Goal: Task Accomplishment & Management: Use online tool/utility

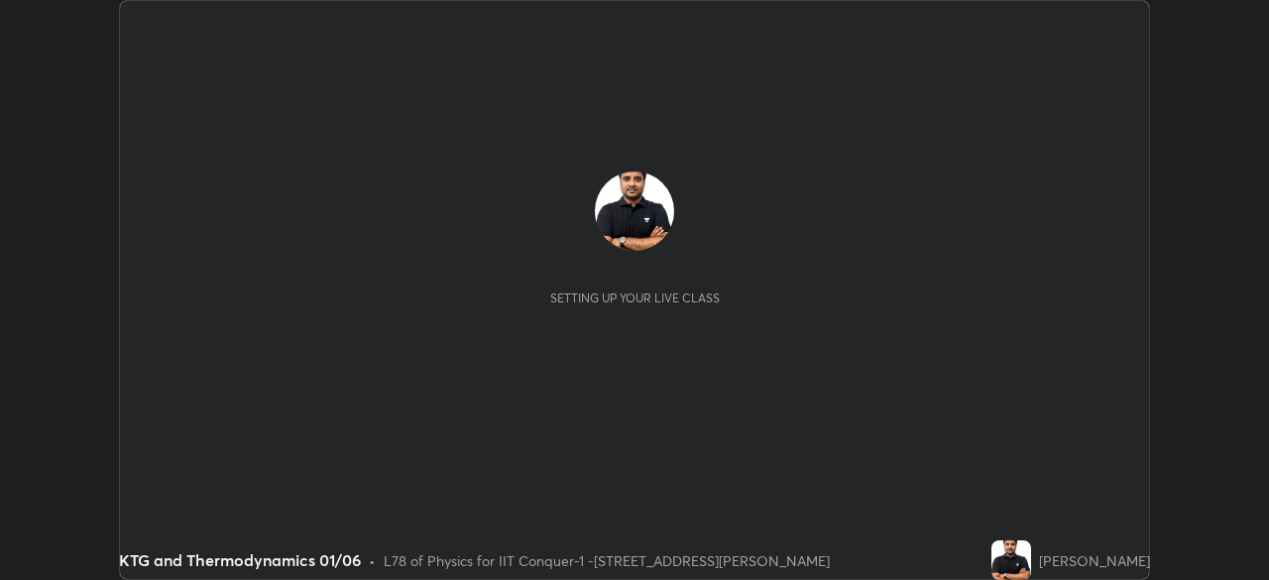
scroll to position [580, 1269]
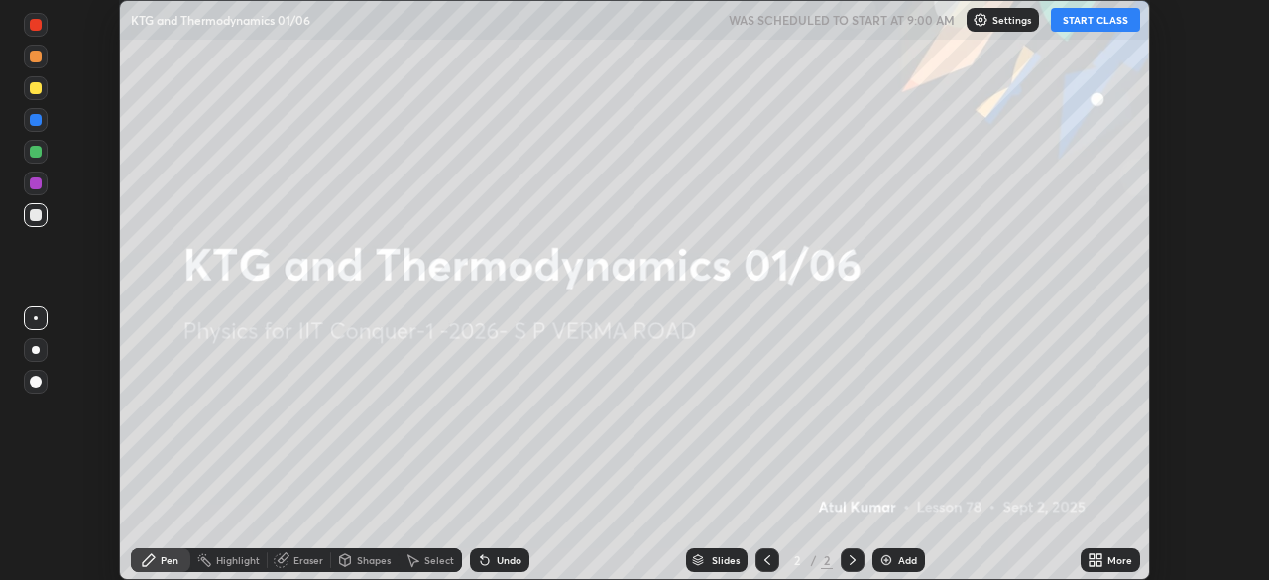
click at [1099, 563] on icon at bounding box center [1099, 563] width 5 height 5
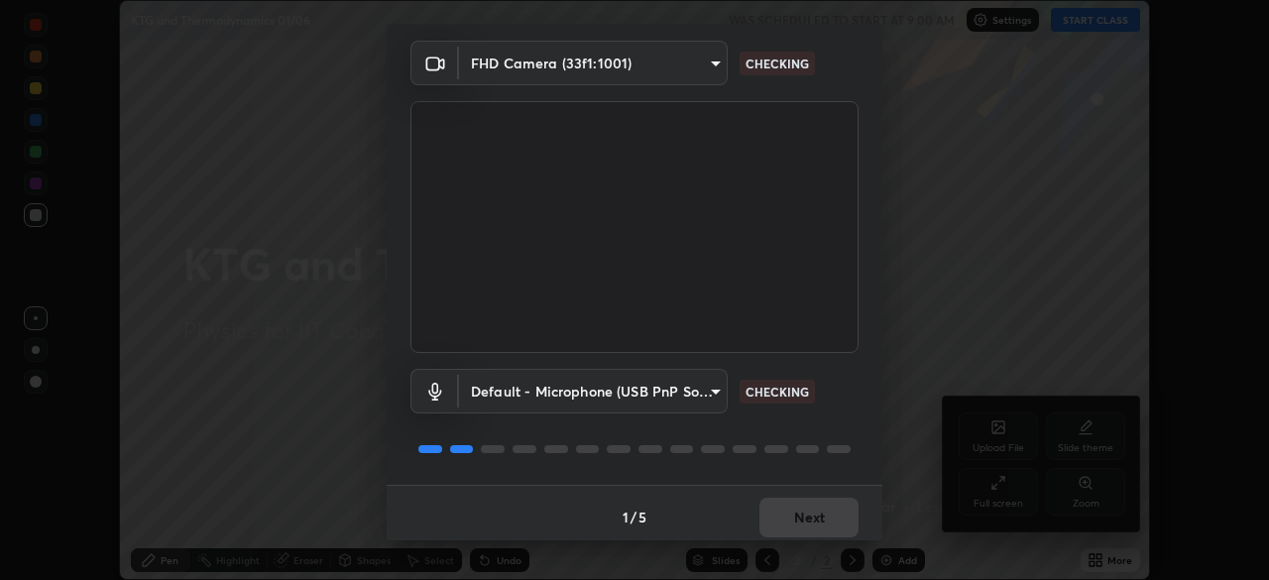
scroll to position [70, 0]
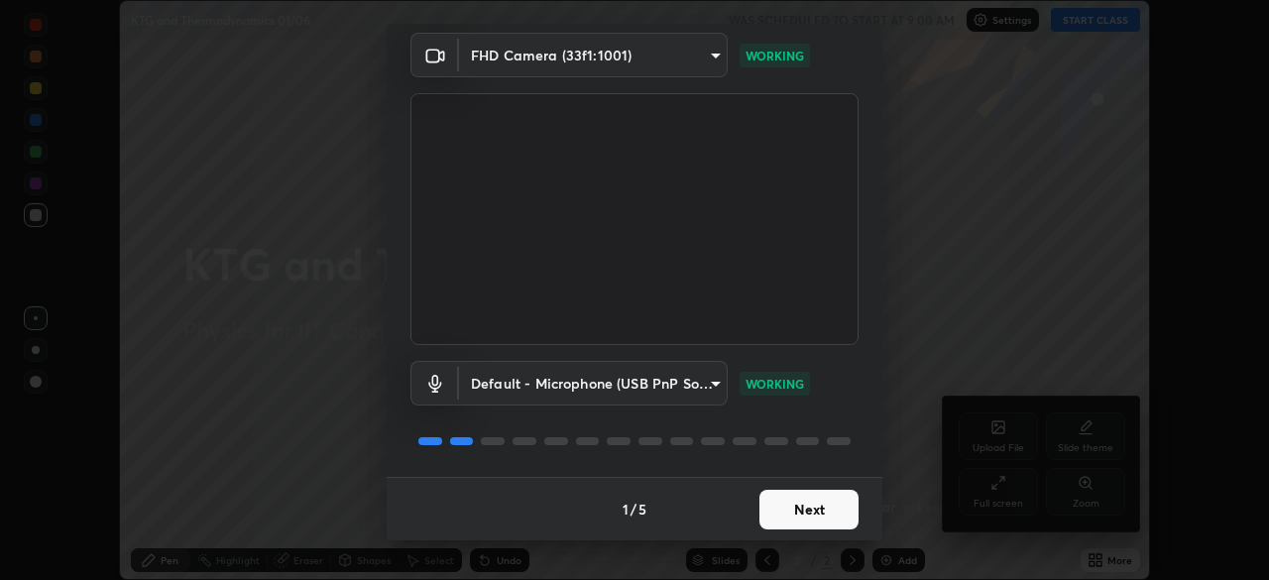
click at [784, 512] on button "Next" at bounding box center [809, 510] width 99 height 40
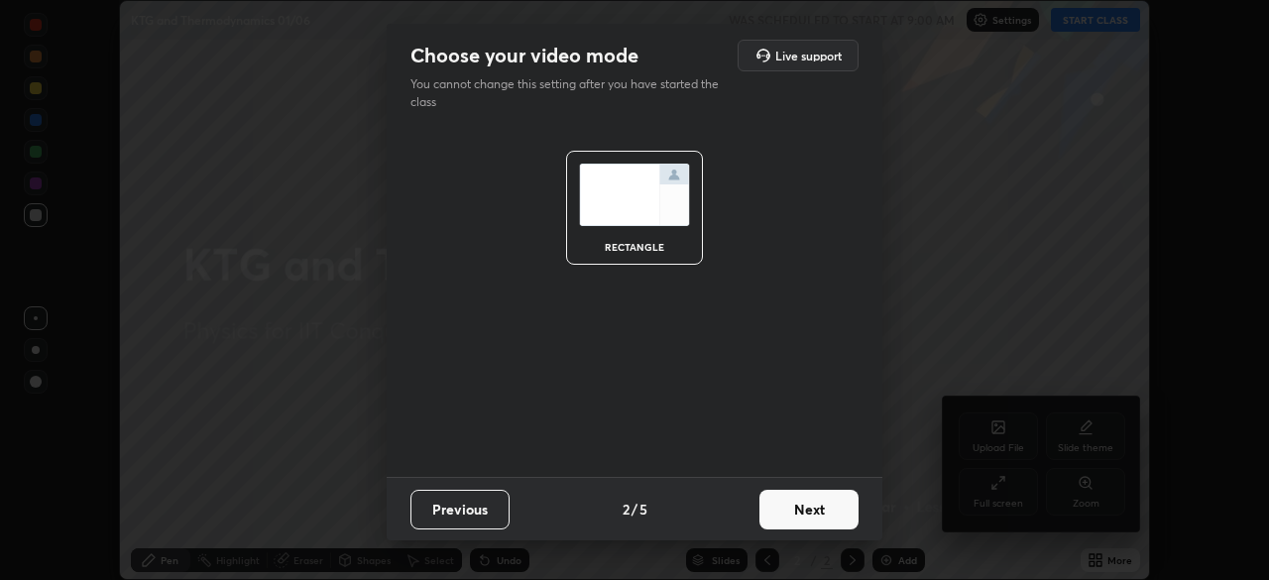
scroll to position [0, 0]
click at [789, 507] on button "Next" at bounding box center [809, 510] width 99 height 40
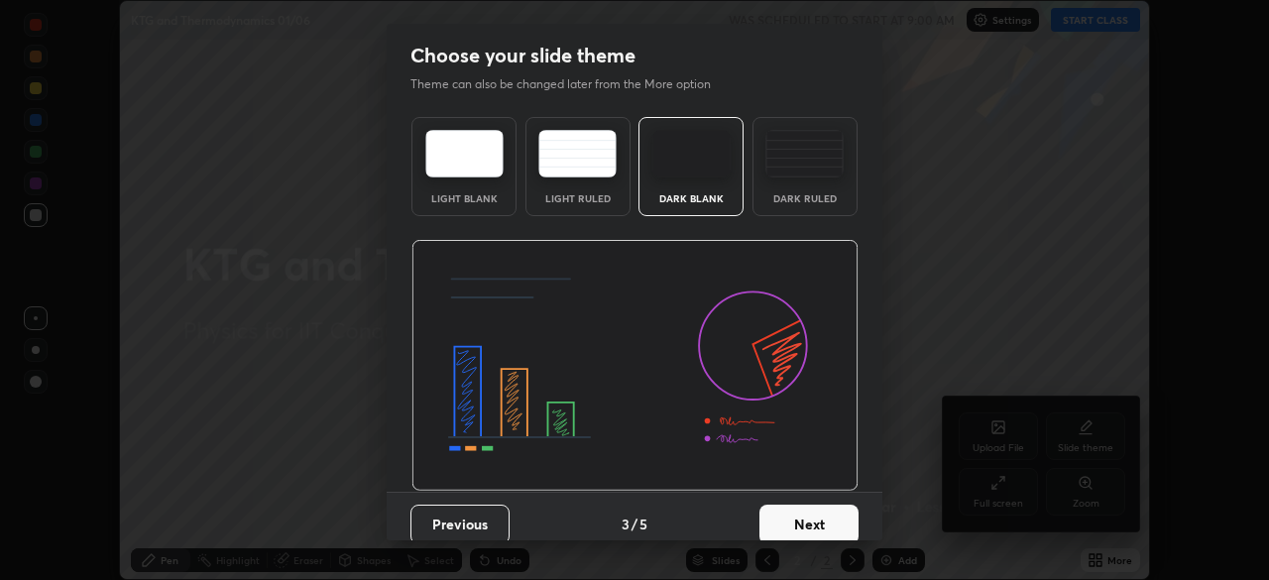
click at [797, 508] on button "Next" at bounding box center [809, 525] width 99 height 40
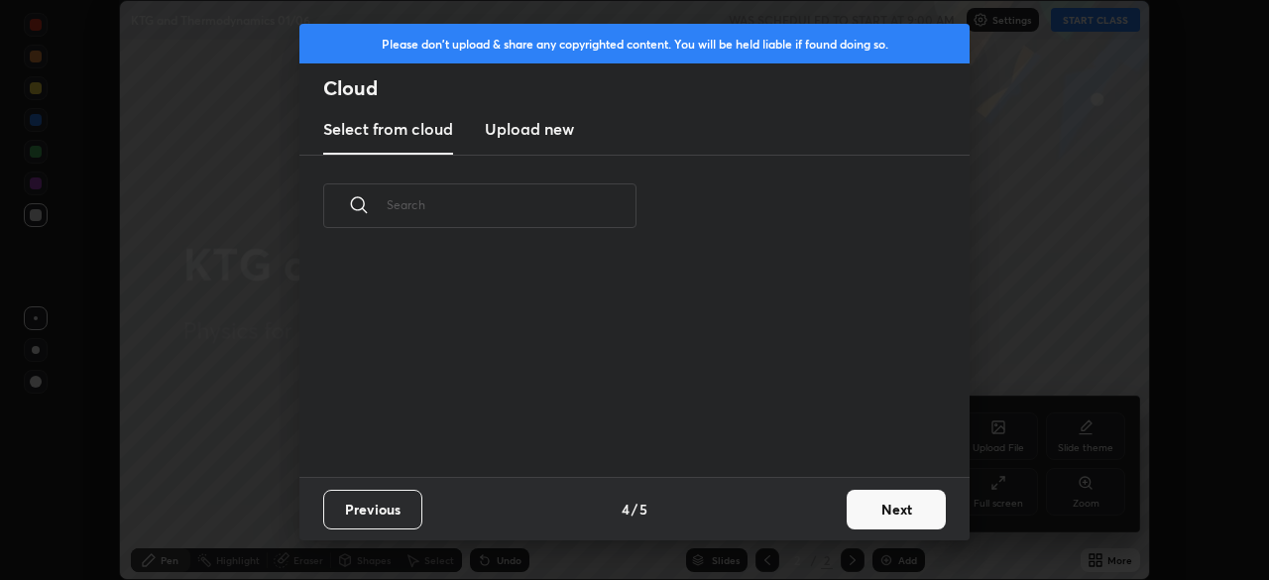
scroll to position [220, 637]
click at [884, 516] on button "Next" at bounding box center [896, 510] width 99 height 40
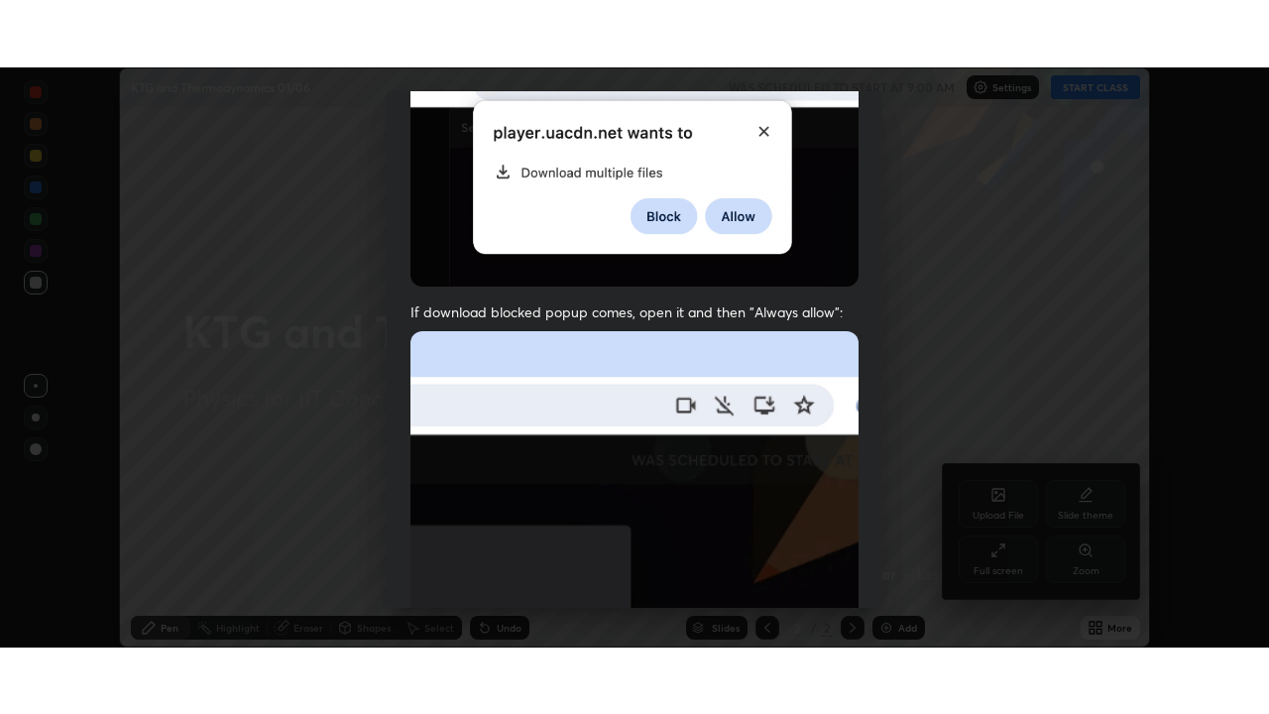
scroll to position [475, 0]
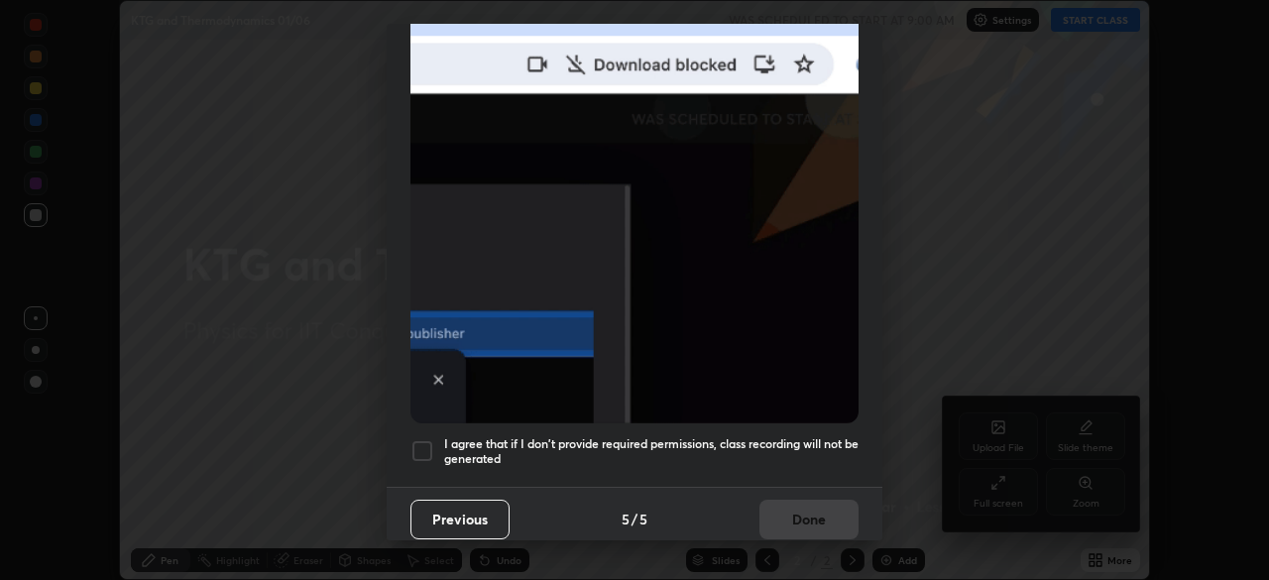
click at [820, 436] on h5 "I agree that if I don't provide required permissions, class recording will not …" at bounding box center [651, 451] width 414 height 31
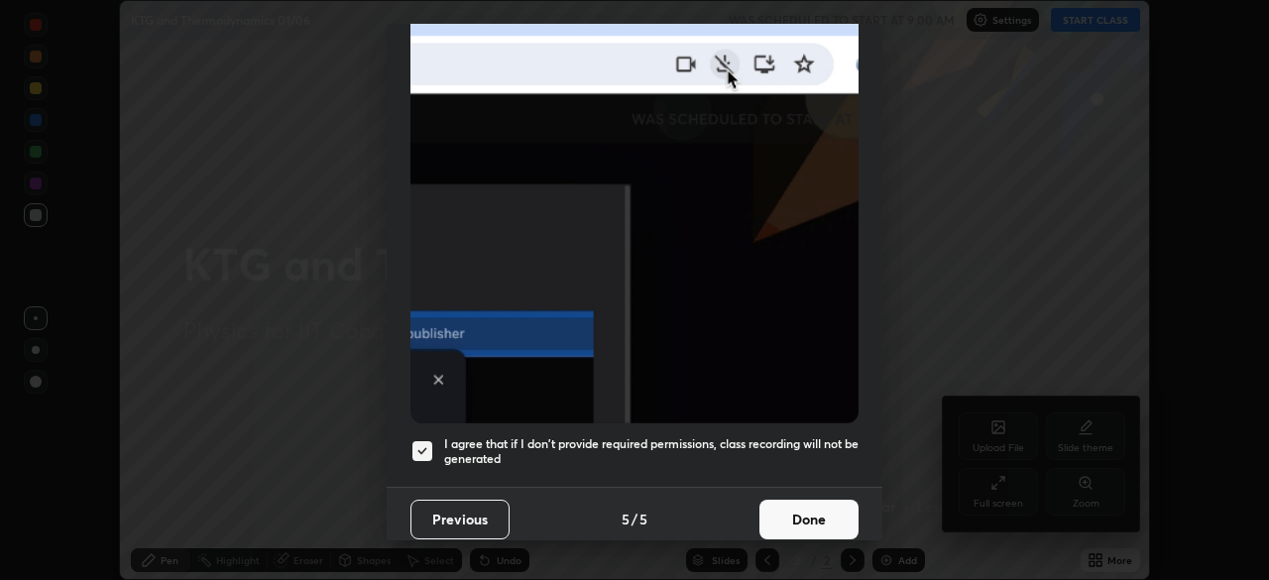
click at [815, 510] on button "Done" at bounding box center [809, 520] width 99 height 40
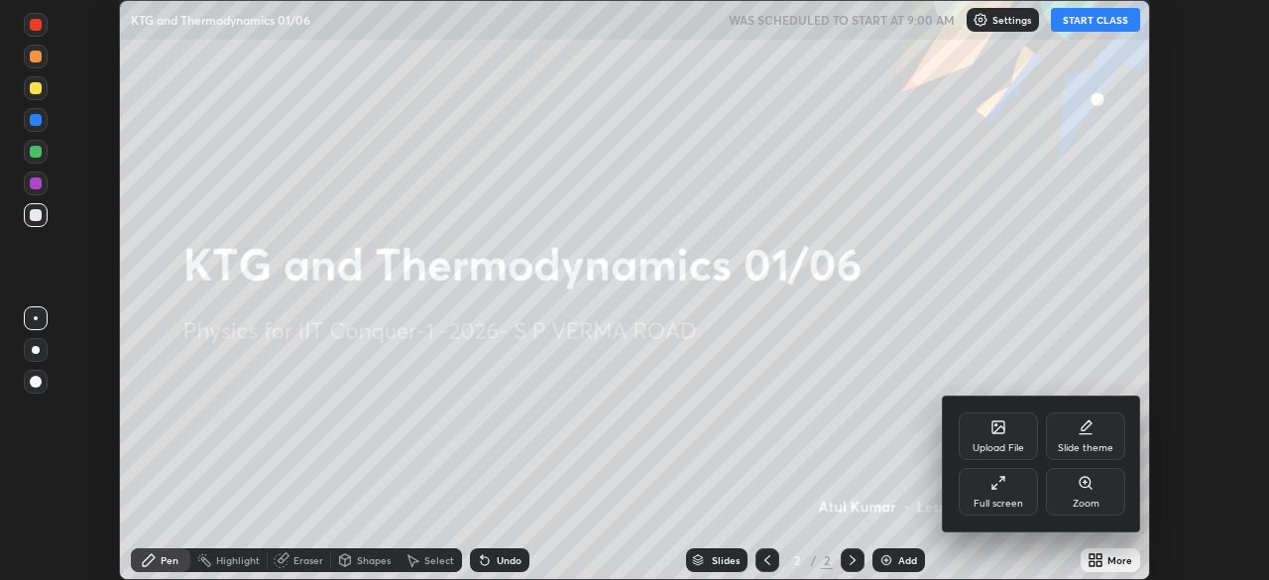
click at [1082, 23] on div at bounding box center [634, 290] width 1269 height 580
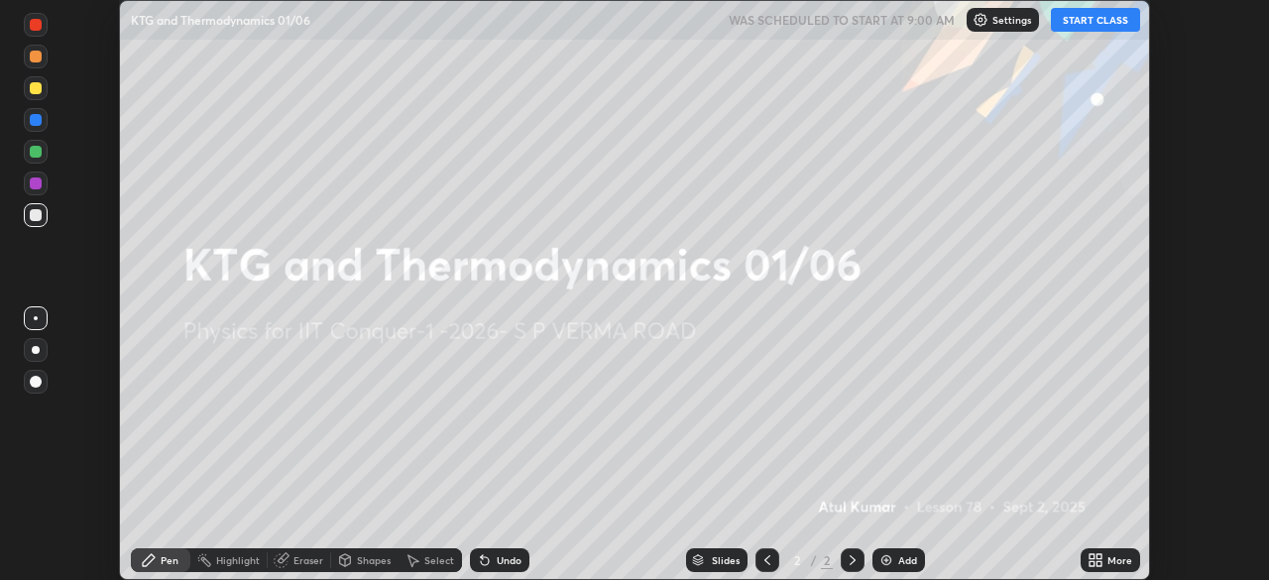
click at [1106, 558] on div "More" at bounding box center [1110, 560] width 59 height 24
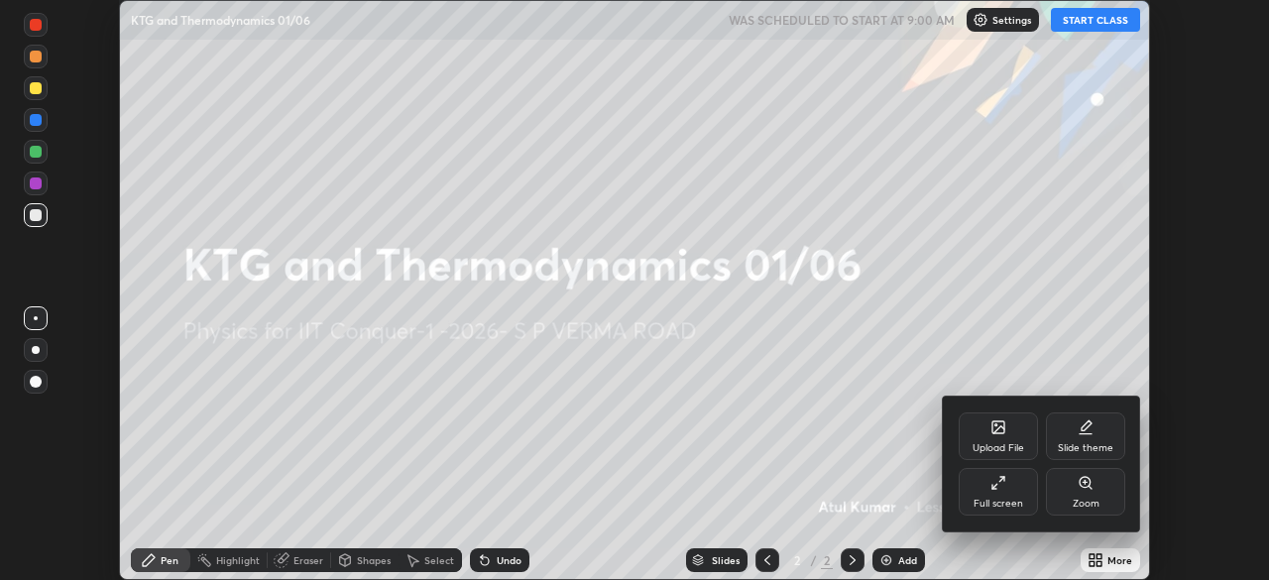
click at [1015, 495] on div "Full screen" at bounding box center [998, 492] width 79 height 48
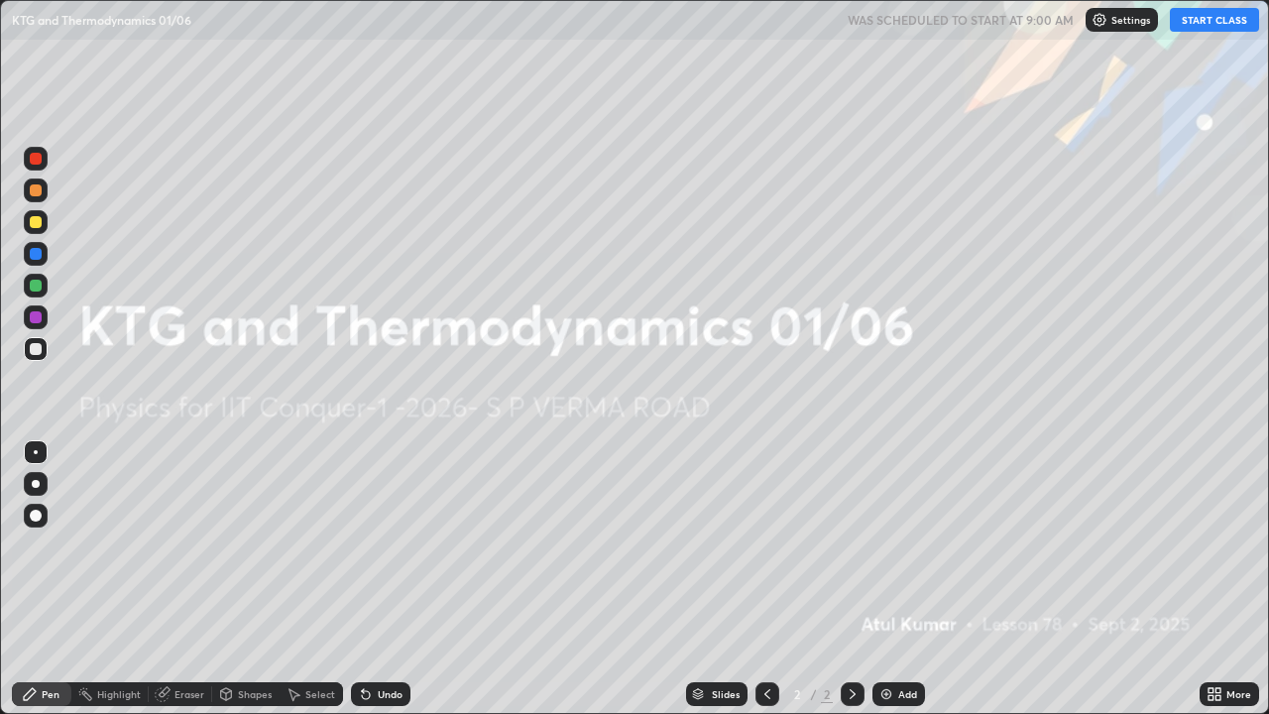
scroll to position [714, 1269]
click at [1196, 21] on button "START CLASS" at bounding box center [1214, 20] width 89 height 24
click at [915, 579] on div "Add" at bounding box center [899, 694] width 53 height 24
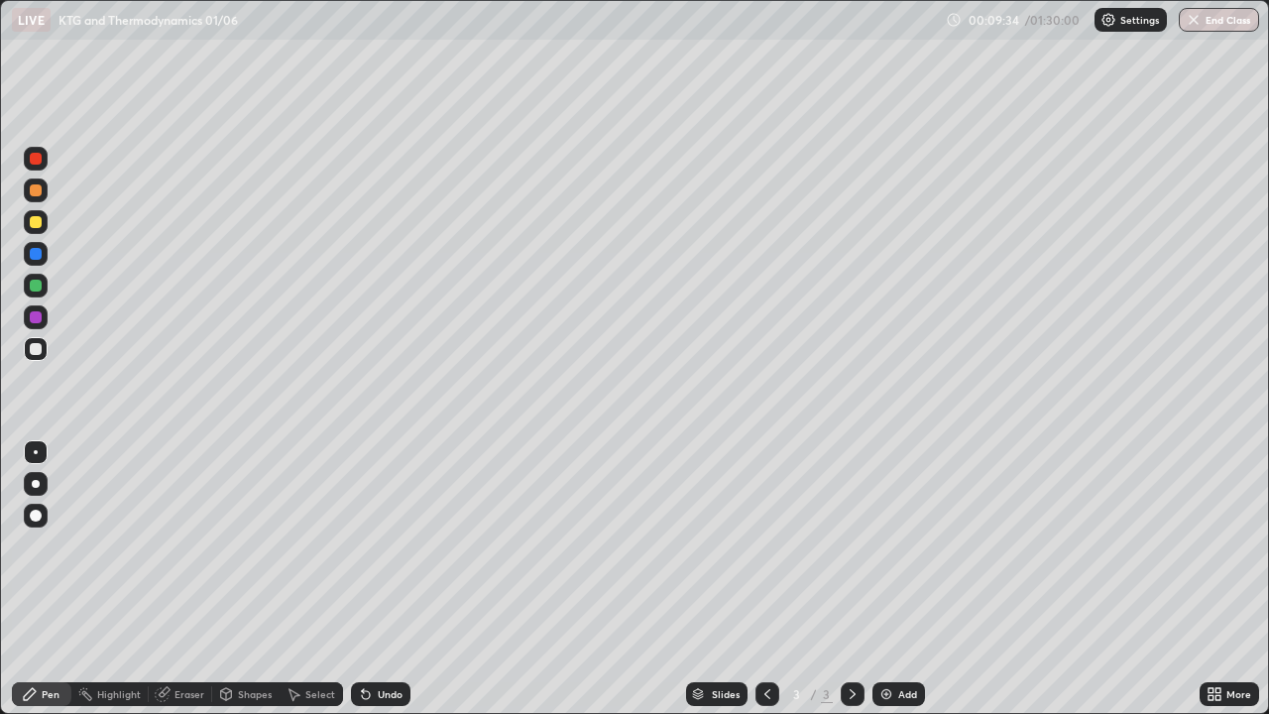
click at [33, 224] on div at bounding box center [36, 222] width 12 height 12
click at [887, 579] on img at bounding box center [887, 694] width 16 height 16
click at [391, 579] on div "Undo" at bounding box center [390, 694] width 25 height 10
click at [394, 579] on div "Undo" at bounding box center [390, 694] width 25 height 10
click at [886, 579] on img at bounding box center [887, 694] width 16 height 16
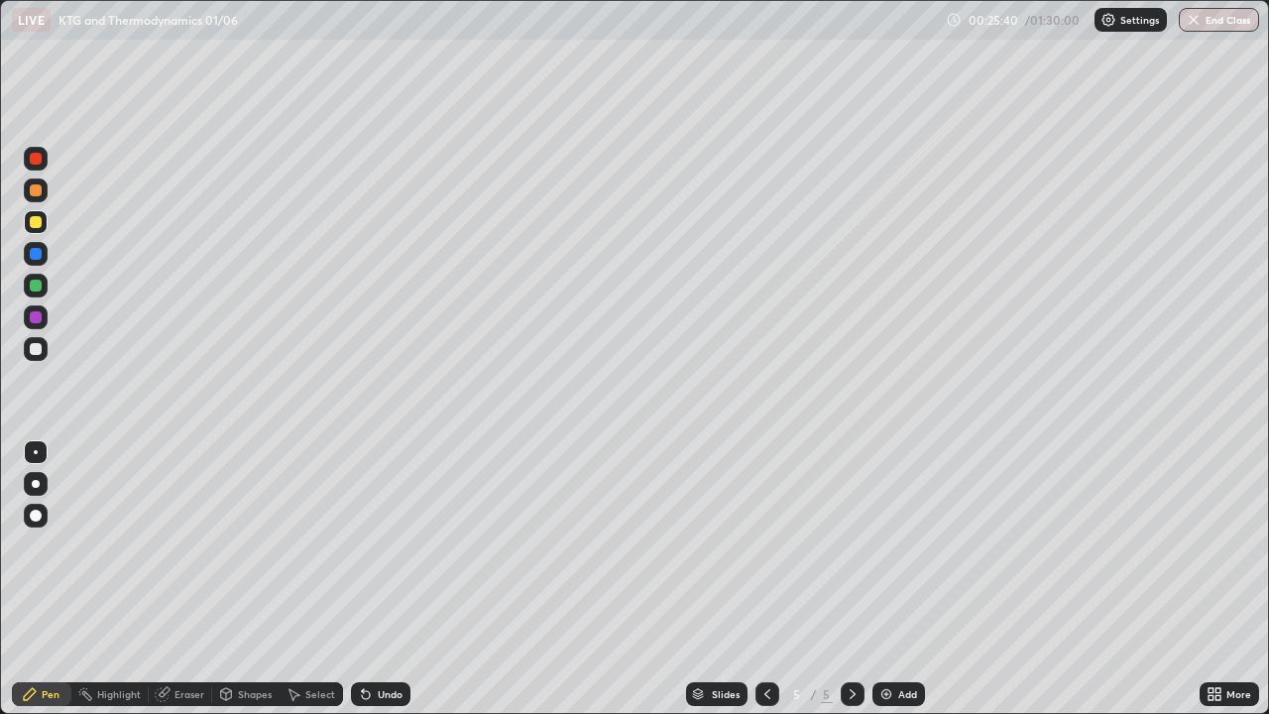
click at [254, 579] on div "Shapes" at bounding box center [255, 694] width 34 height 10
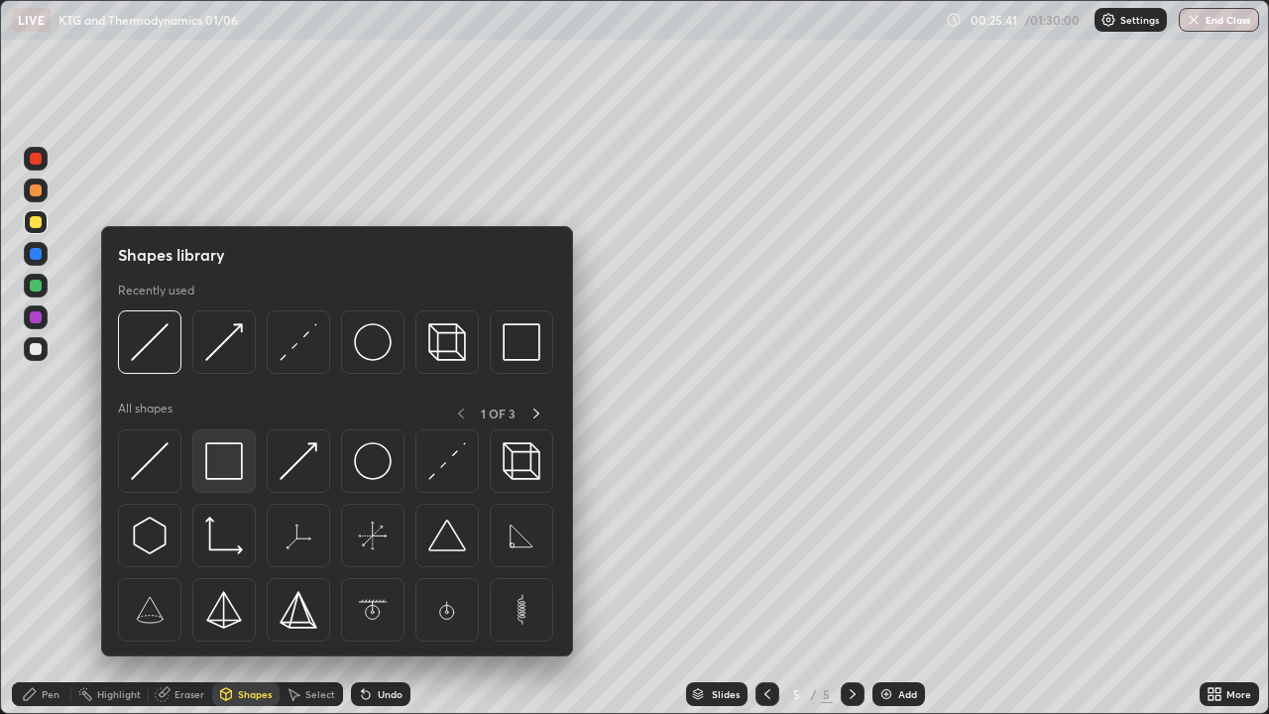
click at [232, 468] on img at bounding box center [224, 461] width 38 height 38
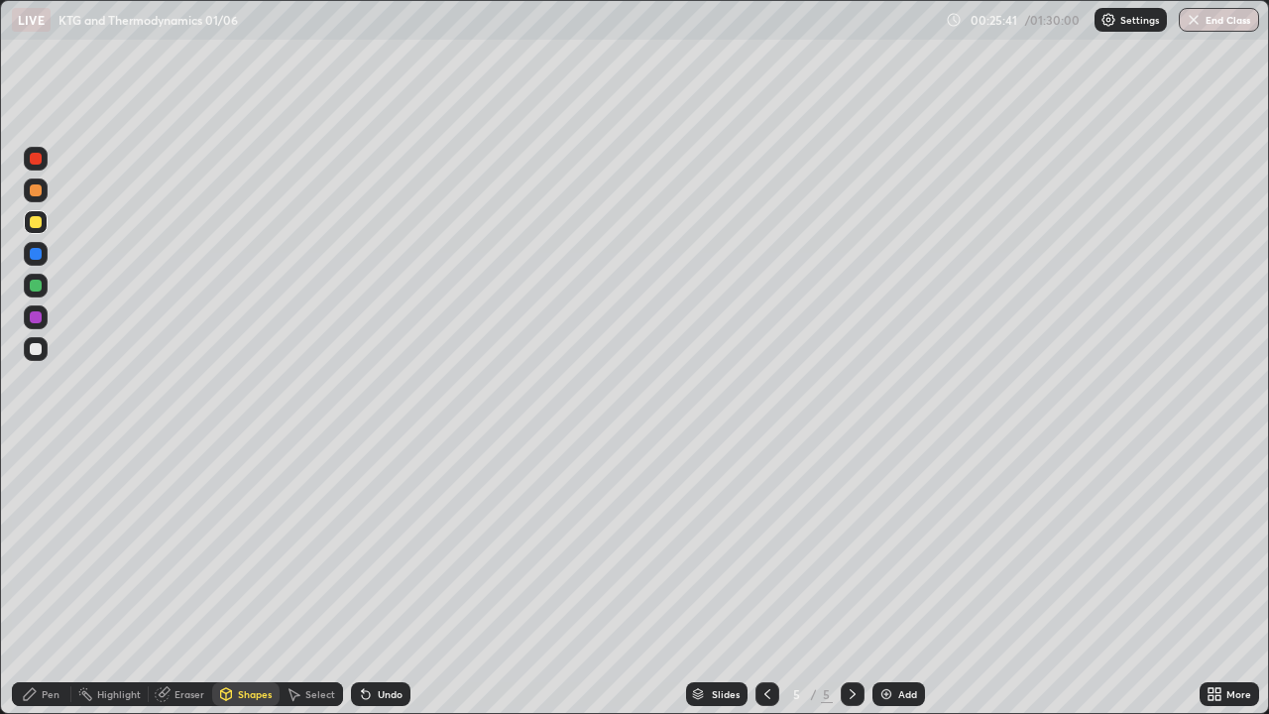
click at [41, 345] on div at bounding box center [36, 349] width 12 height 12
click at [324, 579] on div "Select" at bounding box center [320, 694] width 30 height 10
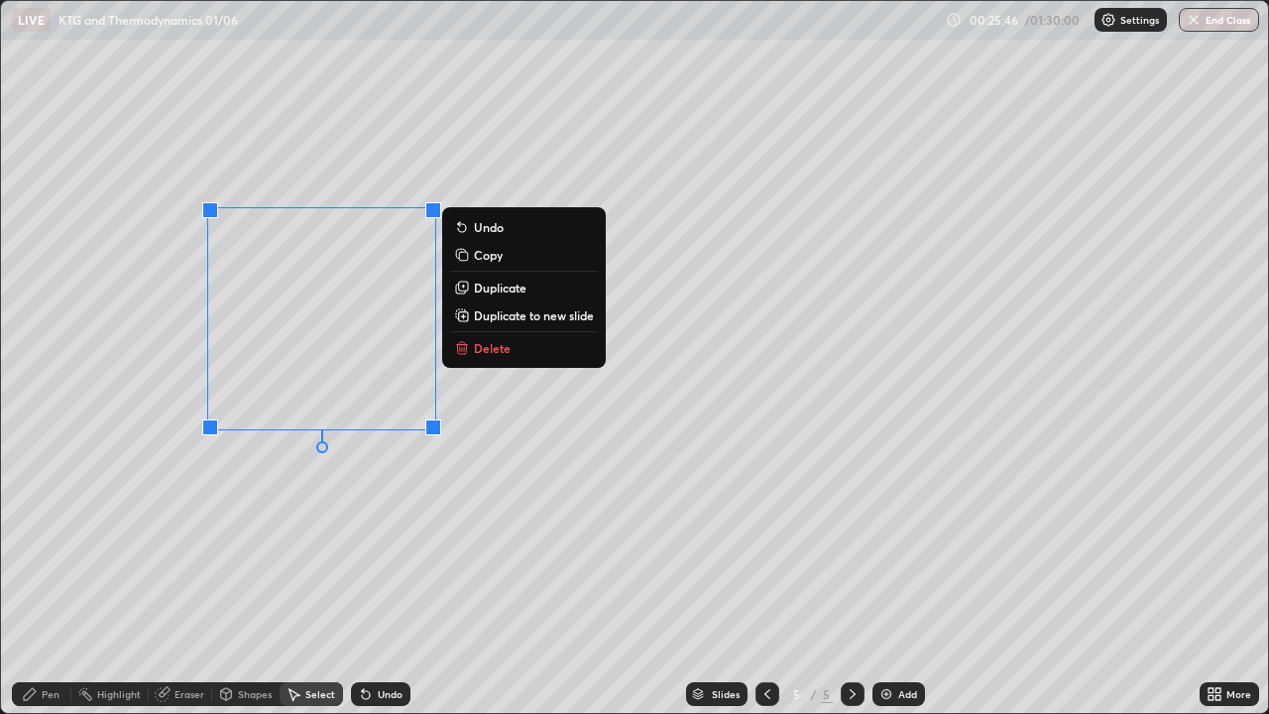
click at [489, 287] on p "Duplicate" at bounding box center [500, 288] width 53 height 16
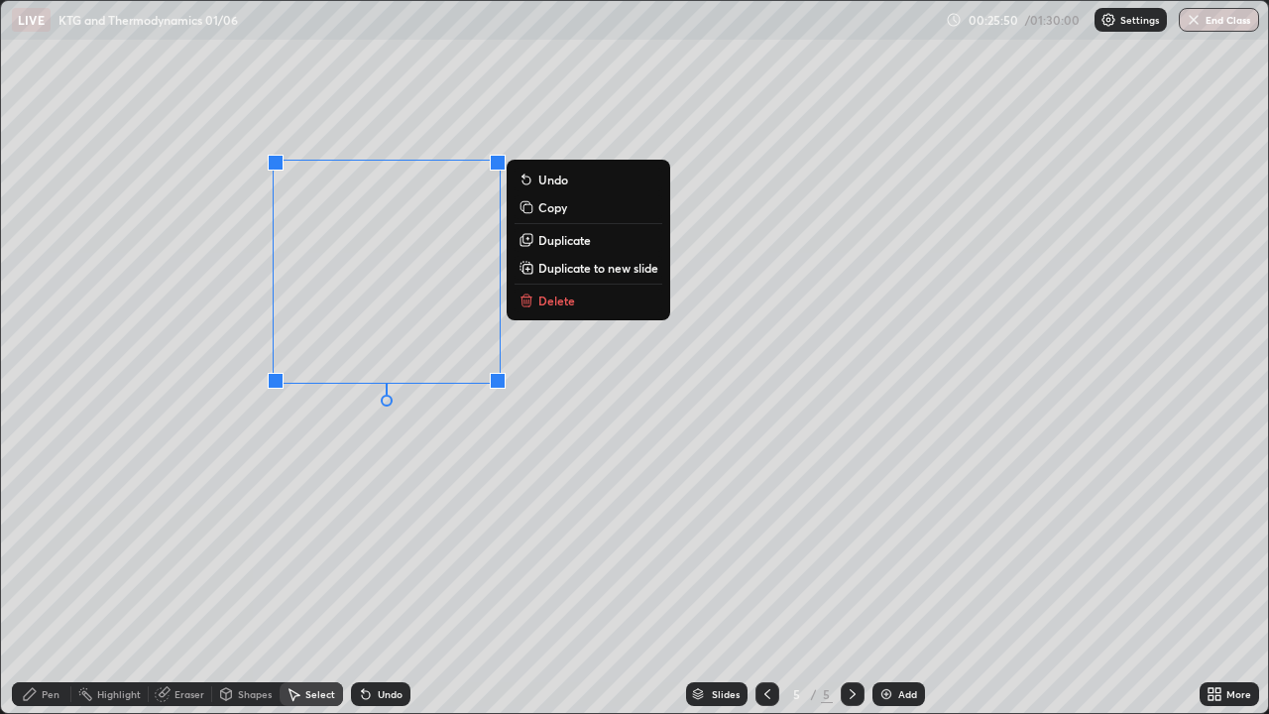
click at [258, 579] on div "Shapes" at bounding box center [245, 694] width 67 height 24
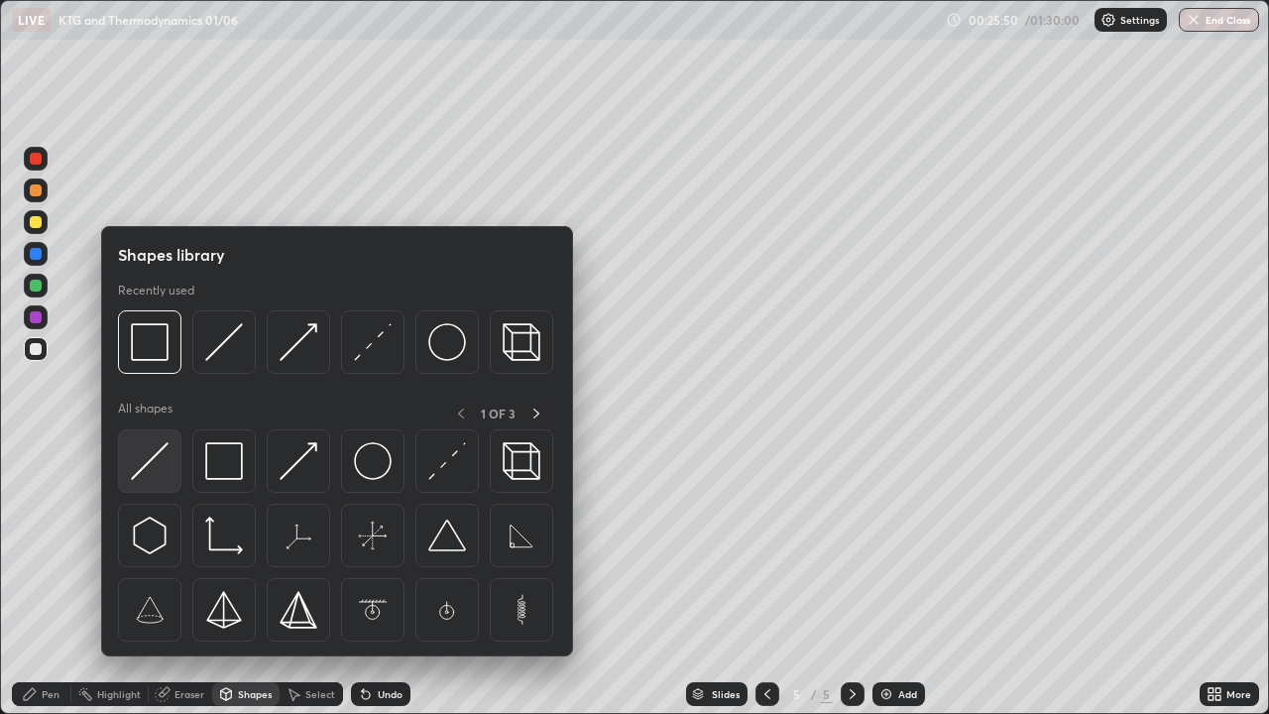
click at [169, 471] on div at bounding box center [149, 460] width 63 height 63
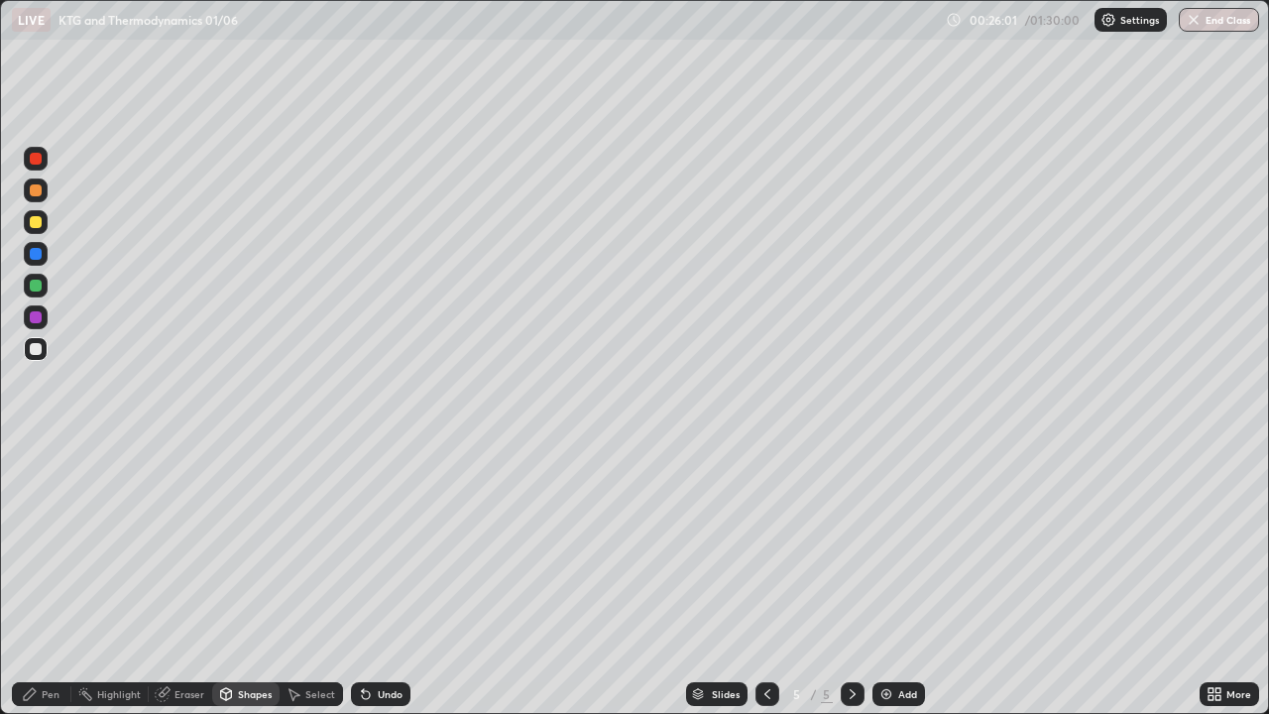
click at [234, 579] on div "Shapes" at bounding box center [245, 694] width 67 height 24
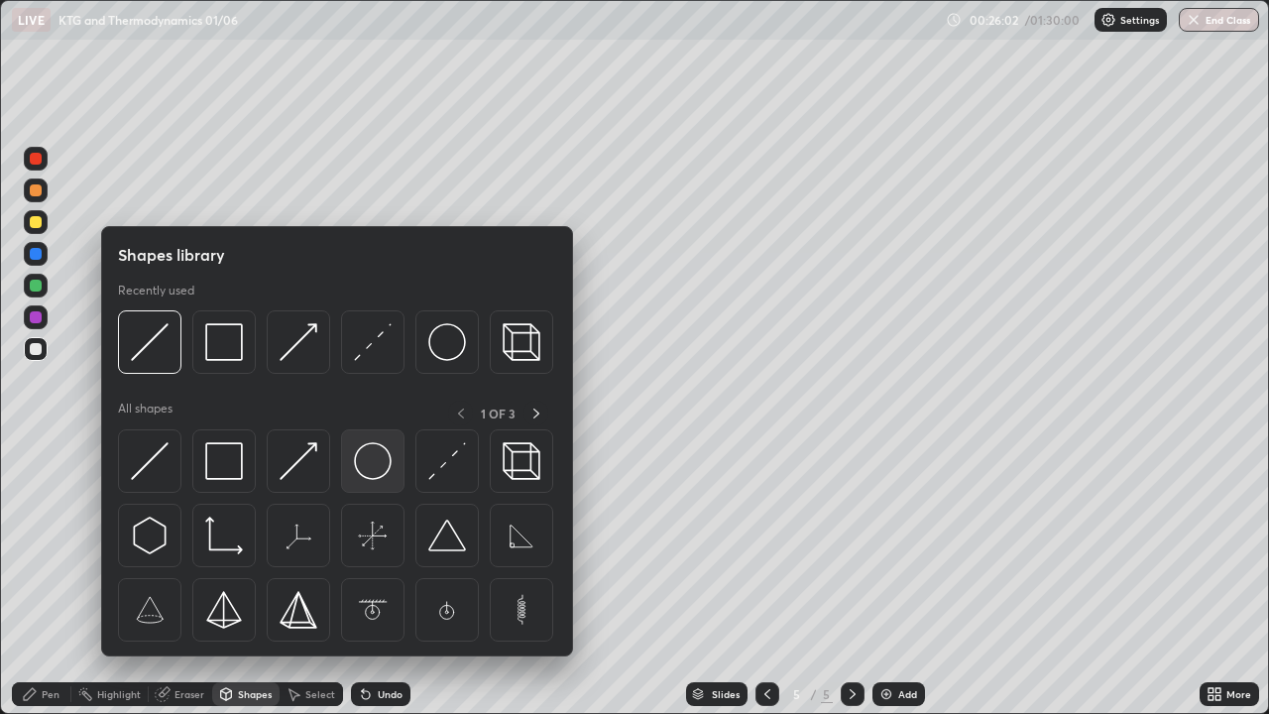
click at [359, 455] on img at bounding box center [373, 461] width 38 height 38
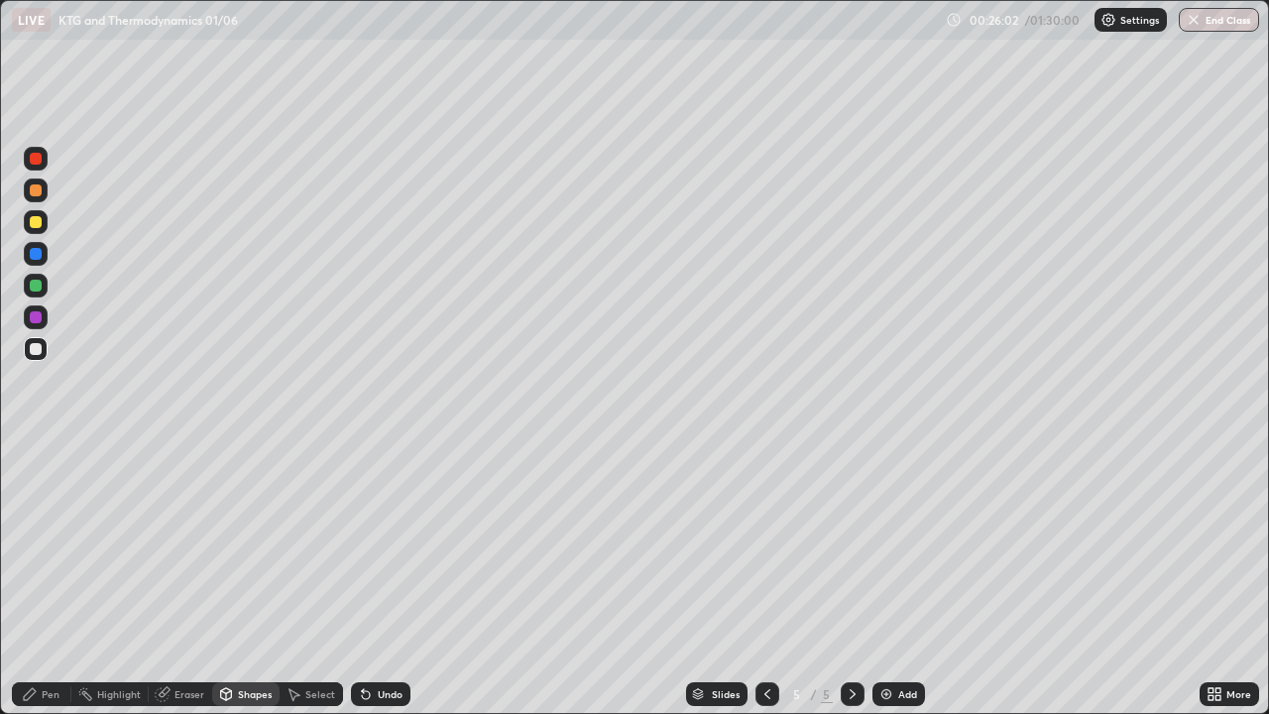
click at [41, 220] on div at bounding box center [36, 222] width 12 height 12
click at [240, 579] on div "Shapes" at bounding box center [245, 694] width 67 height 24
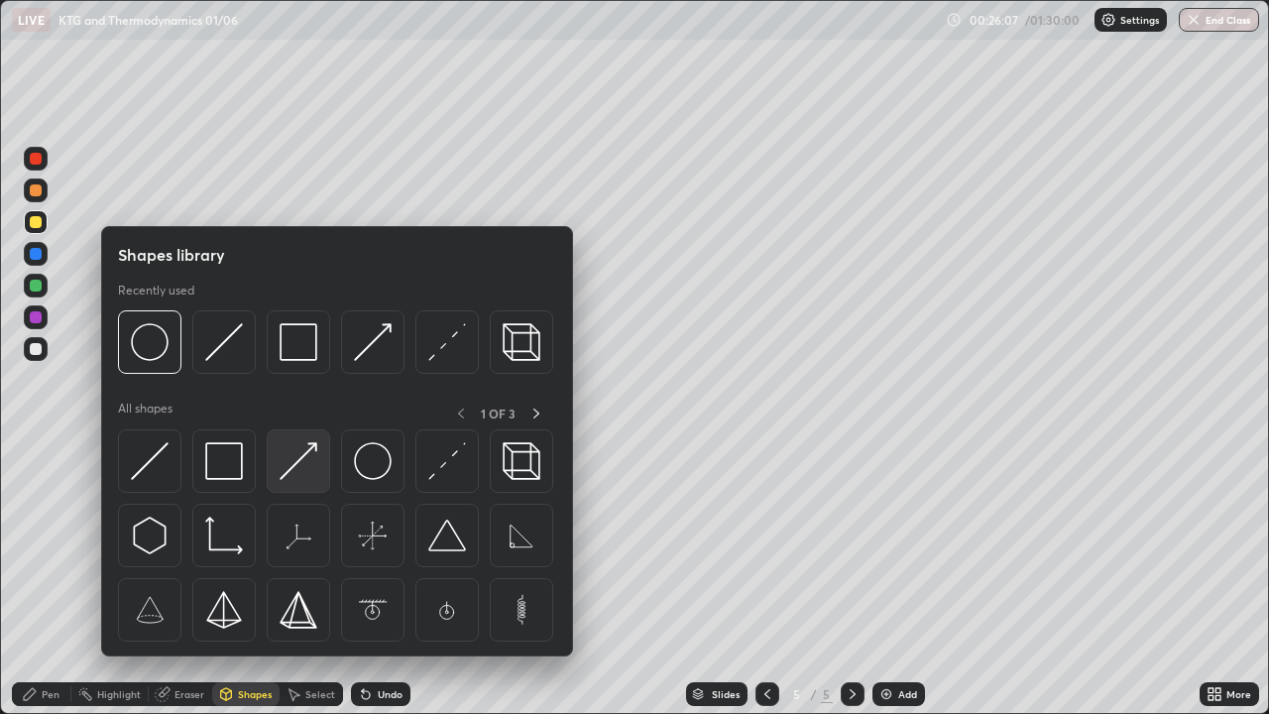
click at [300, 466] on img at bounding box center [299, 461] width 38 height 38
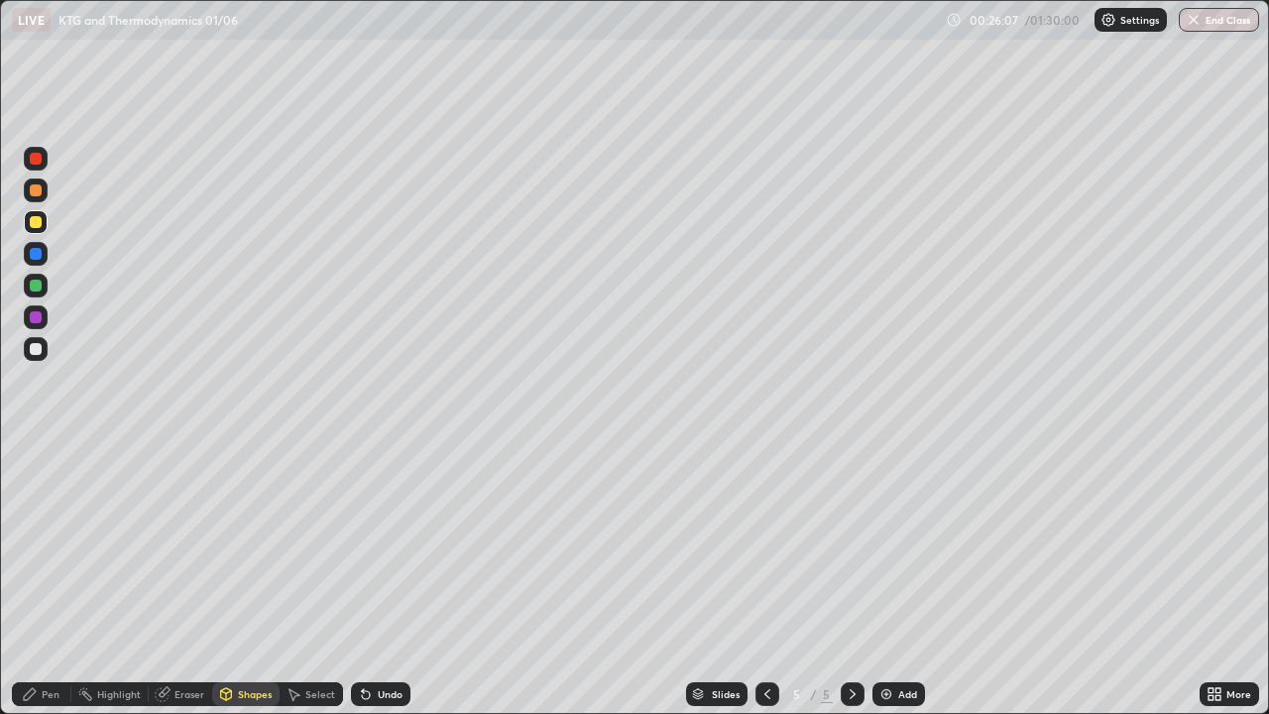
click at [35, 356] on div at bounding box center [36, 349] width 24 height 24
click at [37, 190] on div at bounding box center [36, 190] width 12 height 12
click at [51, 579] on div "Pen" at bounding box center [51, 694] width 18 height 10
click at [884, 579] on img at bounding box center [887, 694] width 16 height 16
click at [765, 579] on icon at bounding box center [768, 694] width 16 height 16
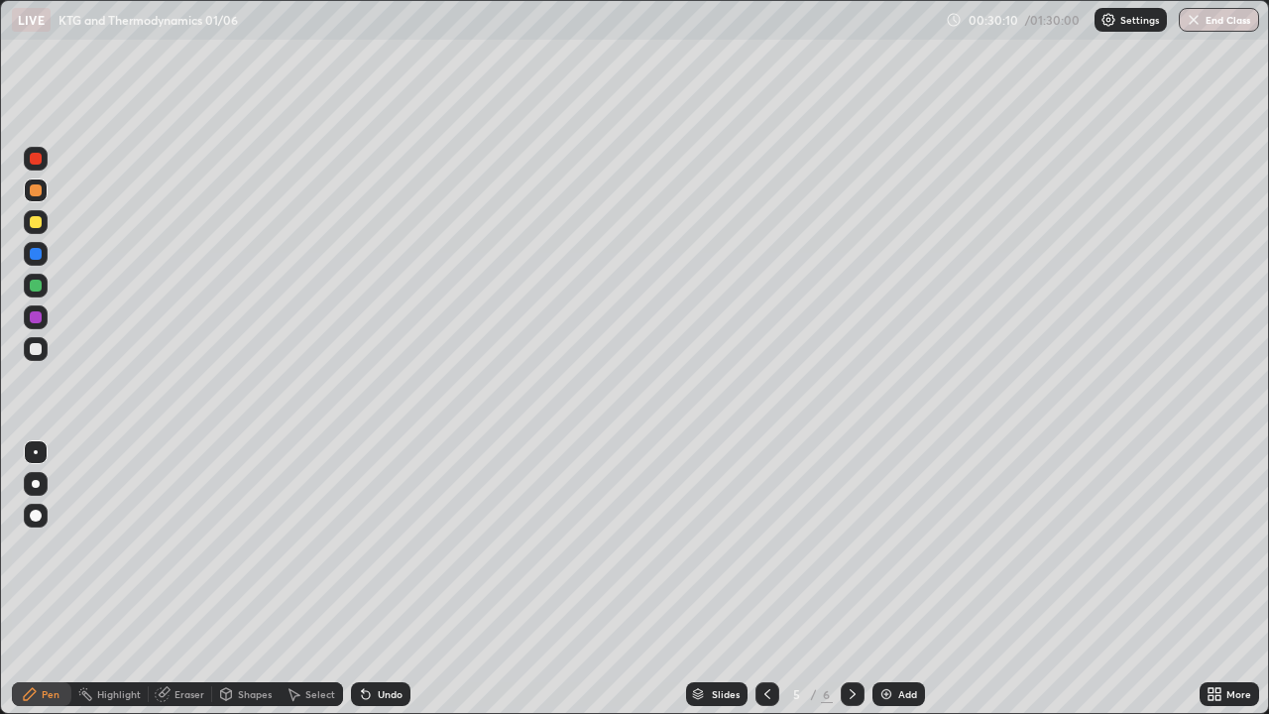
click at [850, 579] on icon at bounding box center [853, 694] width 6 height 10
click at [765, 579] on icon at bounding box center [768, 694] width 16 height 16
click at [849, 579] on icon at bounding box center [853, 694] width 16 height 16
click at [311, 579] on div "Select" at bounding box center [320, 694] width 30 height 10
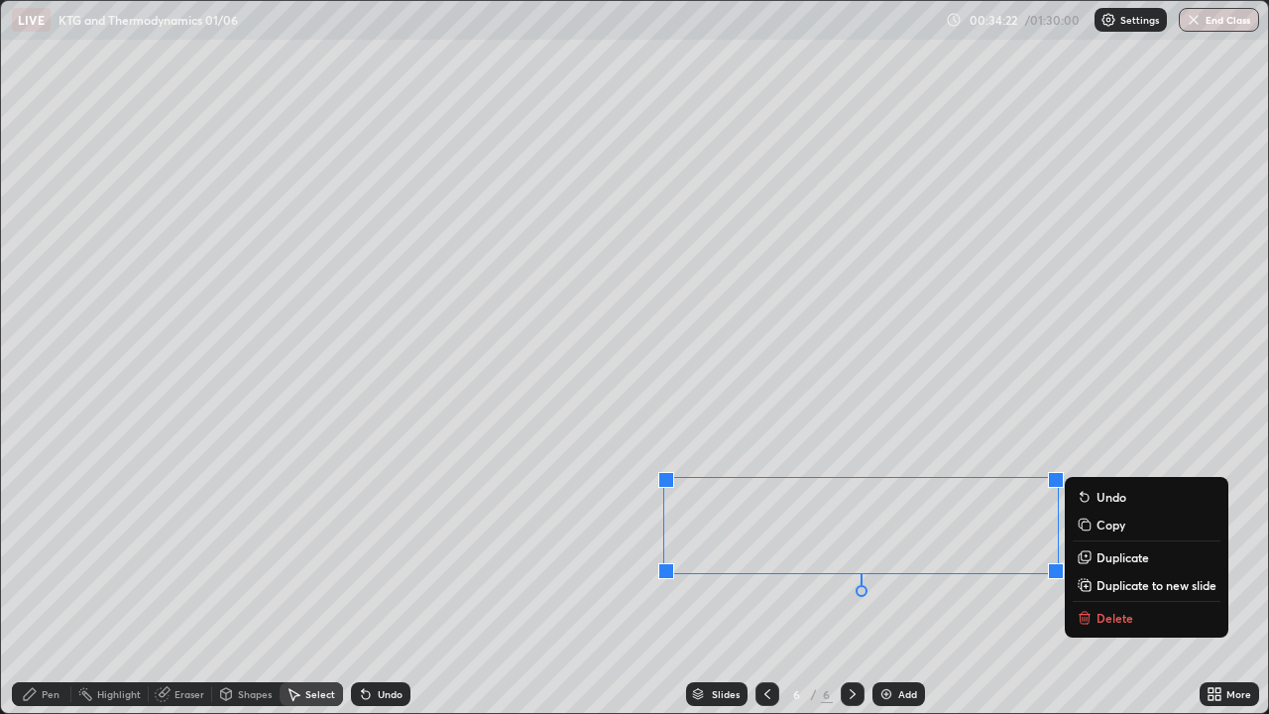
click at [1108, 579] on p "Duplicate to new slide" at bounding box center [1157, 585] width 120 height 16
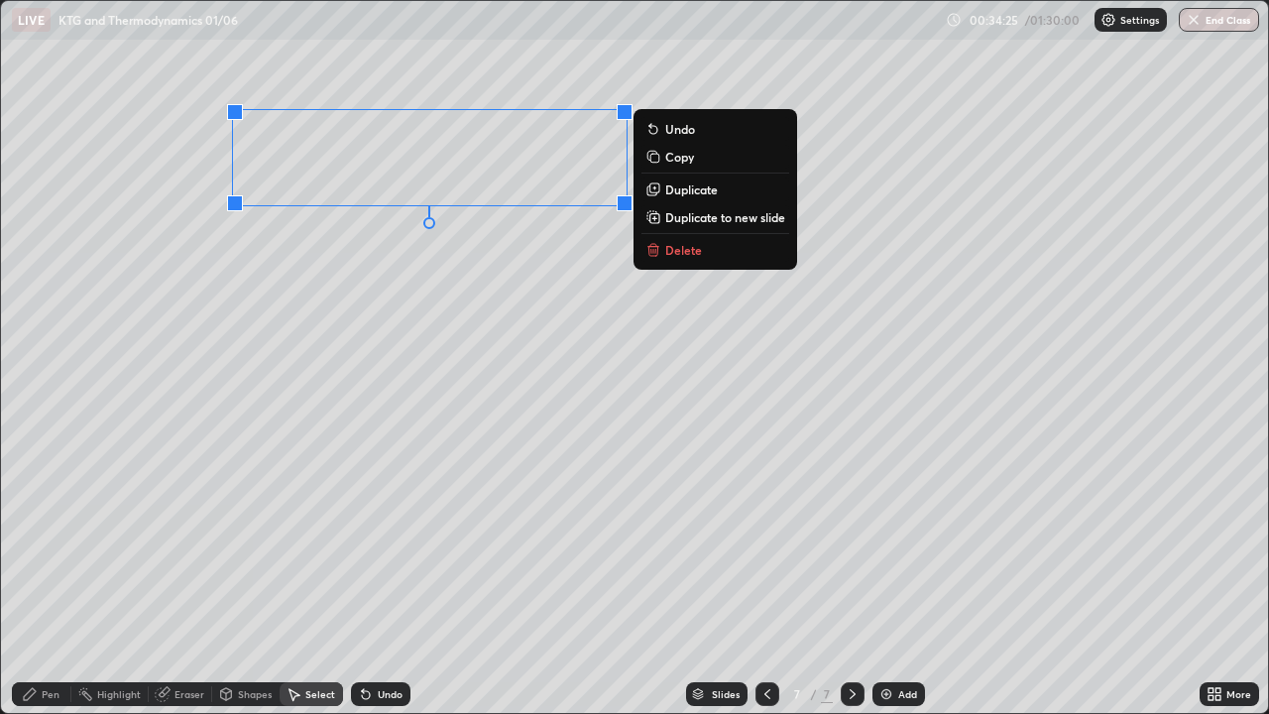
click at [42, 579] on div "Pen" at bounding box center [51, 694] width 18 height 10
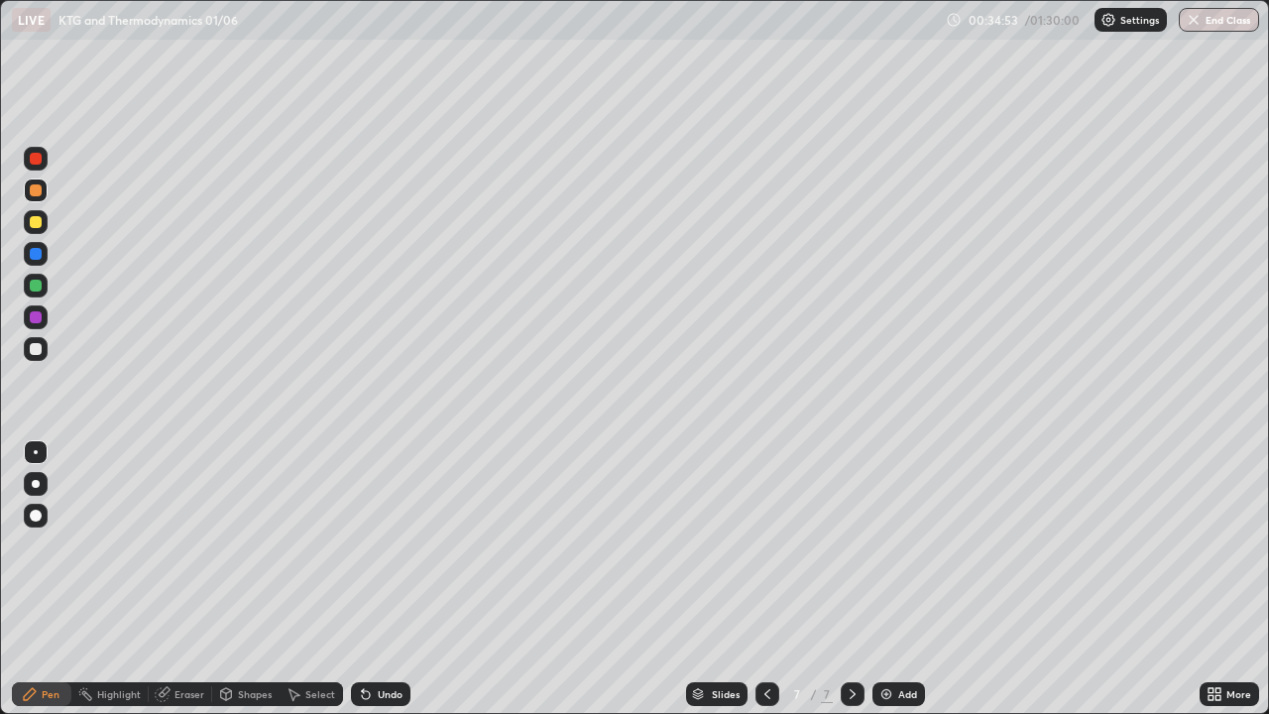
click at [32, 285] on div at bounding box center [36, 286] width 12 height 12
click at [37, 190] on div at bounding box center [36, 190] width 12 height 12
click at [763, 579] on icon at bounding box center [768, 694] width 16 height 16
click at [764, 579] on icon at bounding box center [768, 694] width 16 height 16
click at [845, 579] on icon at bounding box center [853, 694] width 16 height 16
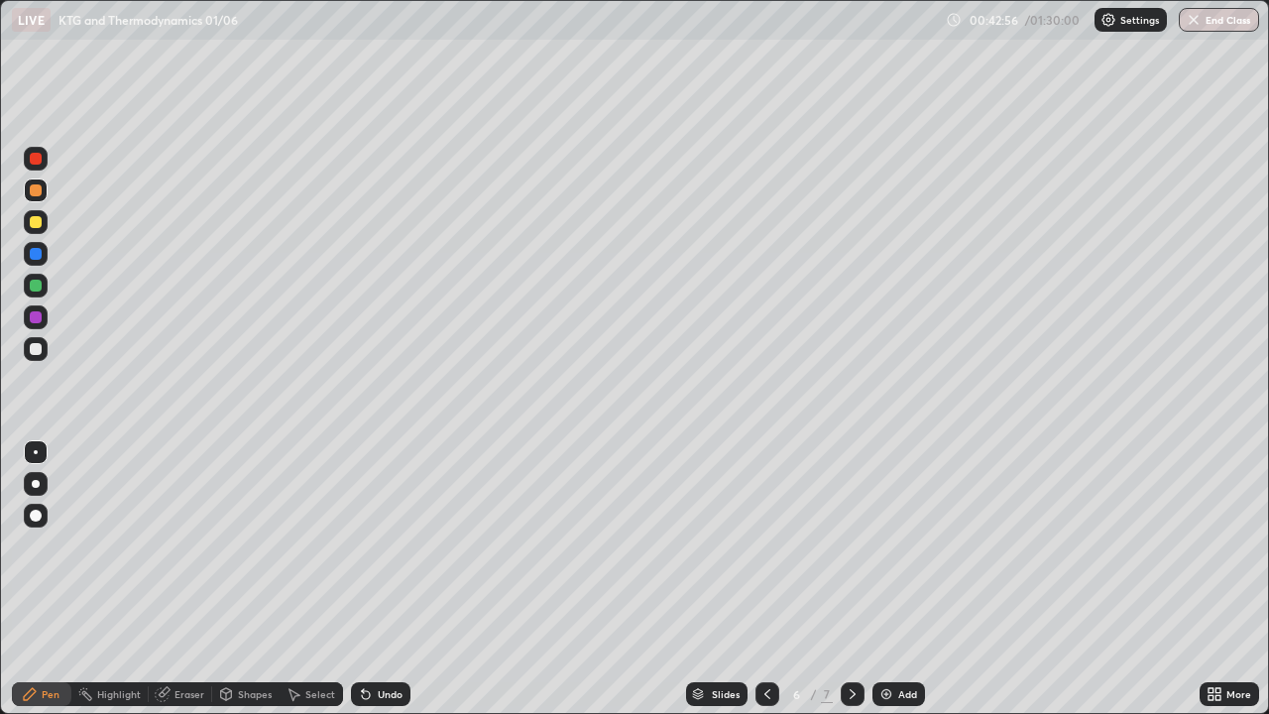
click at [851, 579] on icon at bounding box center [853, 694] width 6 height 10
click at [305, 579] on div "Select" at bounding box center [320, 694] width 30 height 10
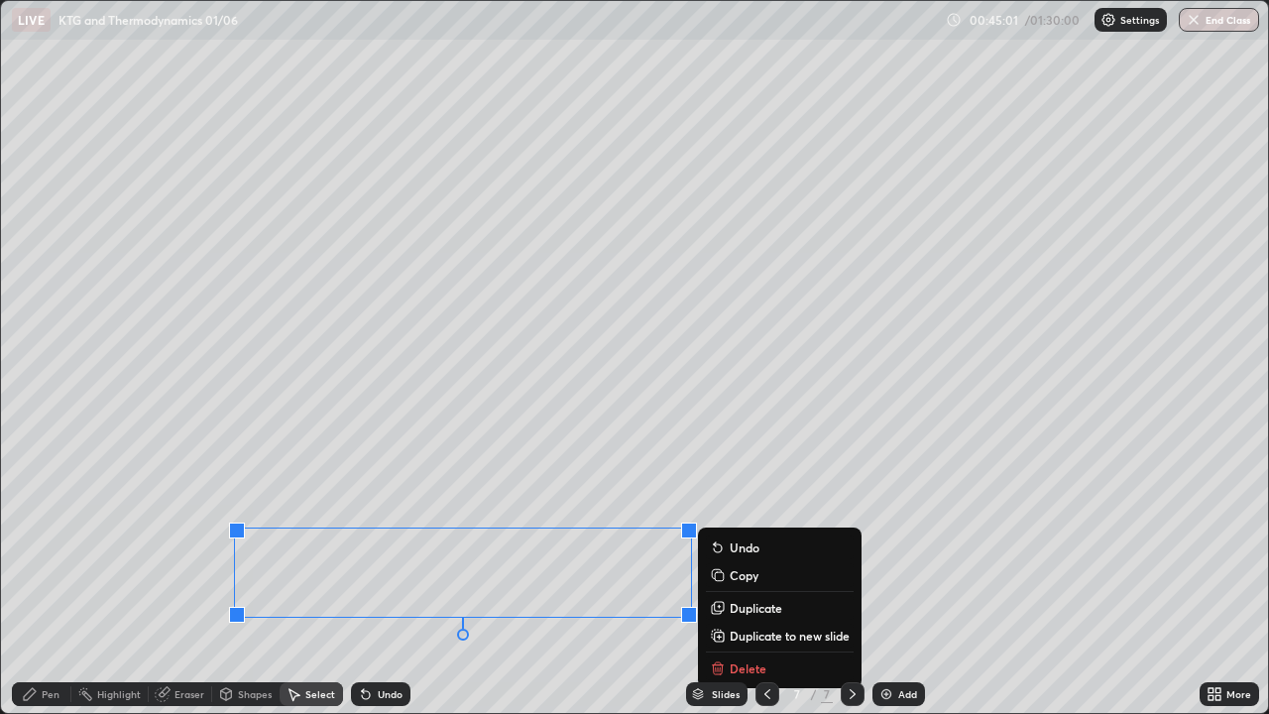
click at [741, 579] on p "Duplicate to new slide" at bounding box center [790, 636] width 120 height 16
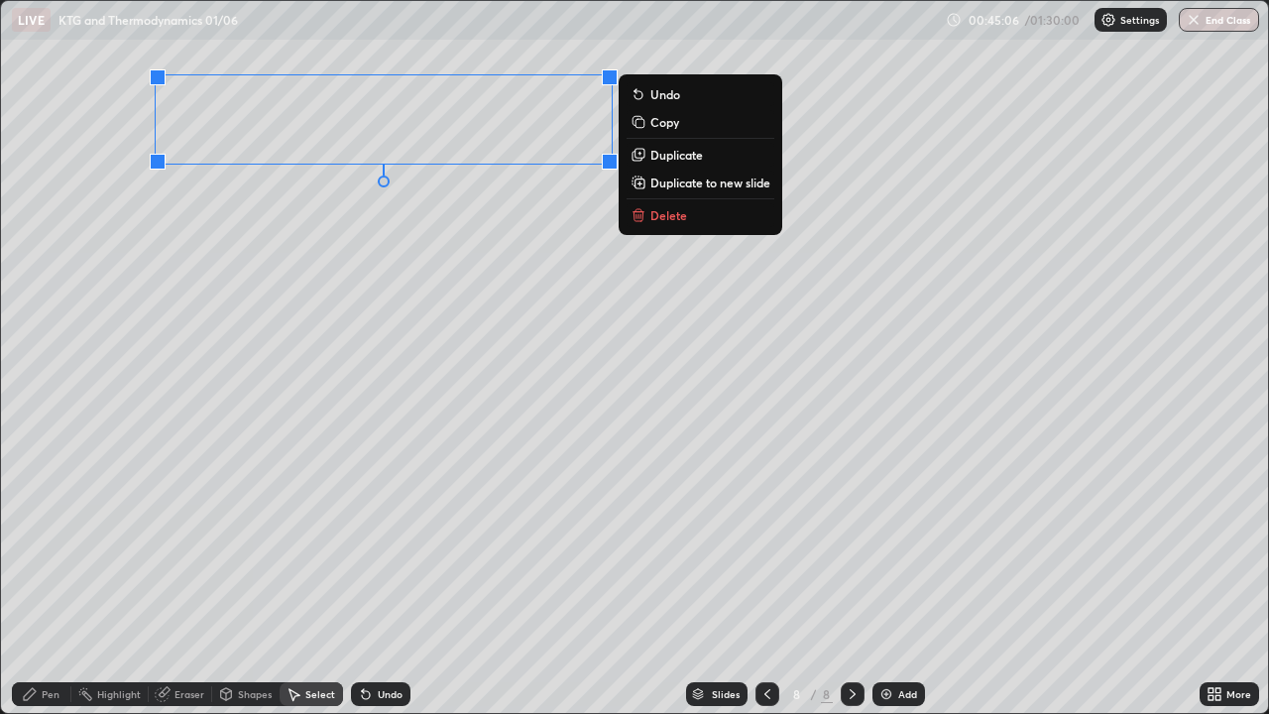
click at [57, 579] on div "Pen" at bounding box center [41, 694] width 59 height 24
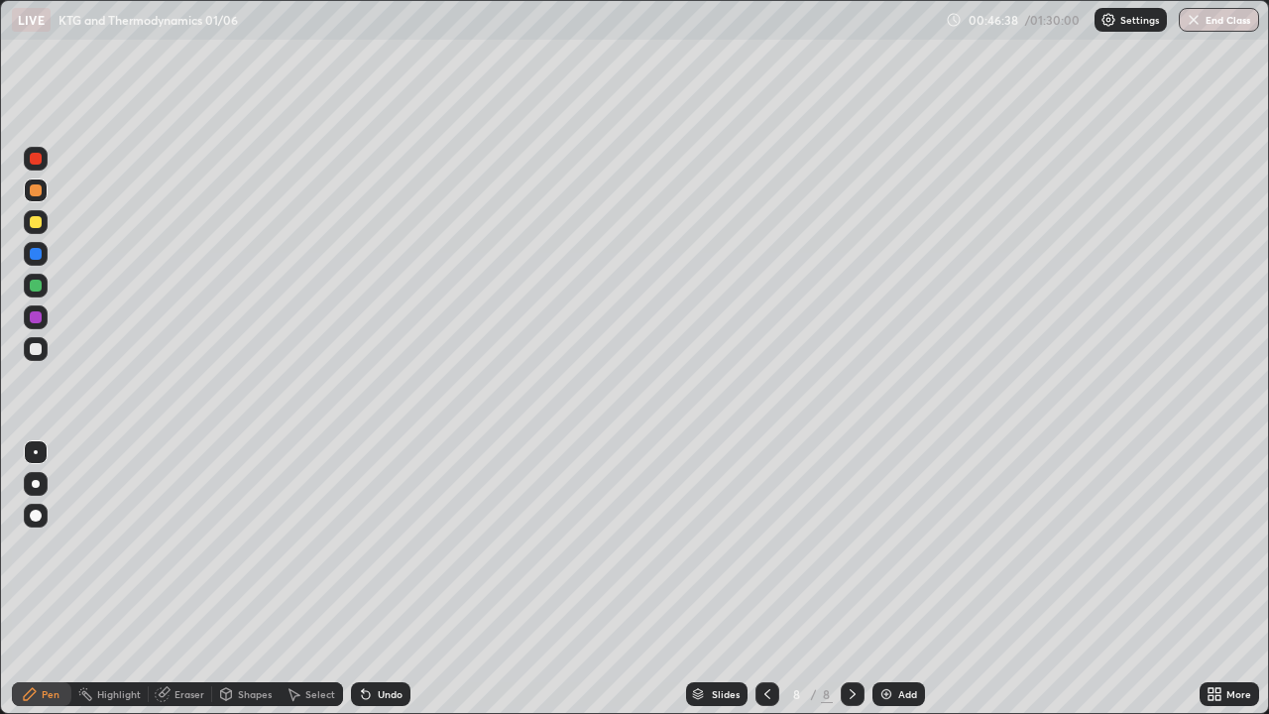
click at [380, 579] on div "Undo" at bounding box center [380, 694] width 59 height 24
click at [378, 579] on div "Undo" at bounding box center [390, 694] width 25 height 10
click at [373, 579] on div "Undo" at bounding box center [380, 694] width 59 height 24
click at [370, 579] on icon at bounding box center [366, 694] width 16 height 16
click at [36, 287] on div at bounding box center [36, 286] width 12 height 12
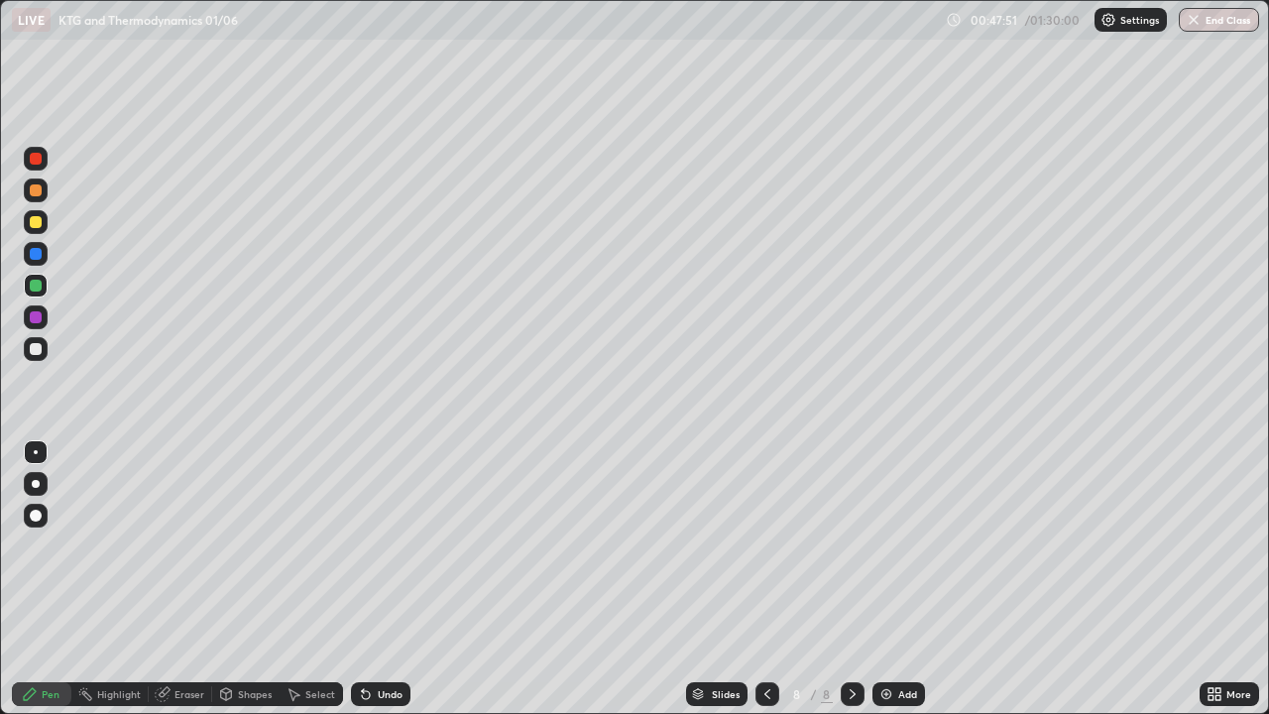
click at [900, 579] on div "Add" at bounding box center [907, 694] width 19 height 10
click at [43, 222] on div at bounding box center [36, 222] width 24 height 24
click at [765, 579] on icon at bounding box center [768, 694] width 16 height 16
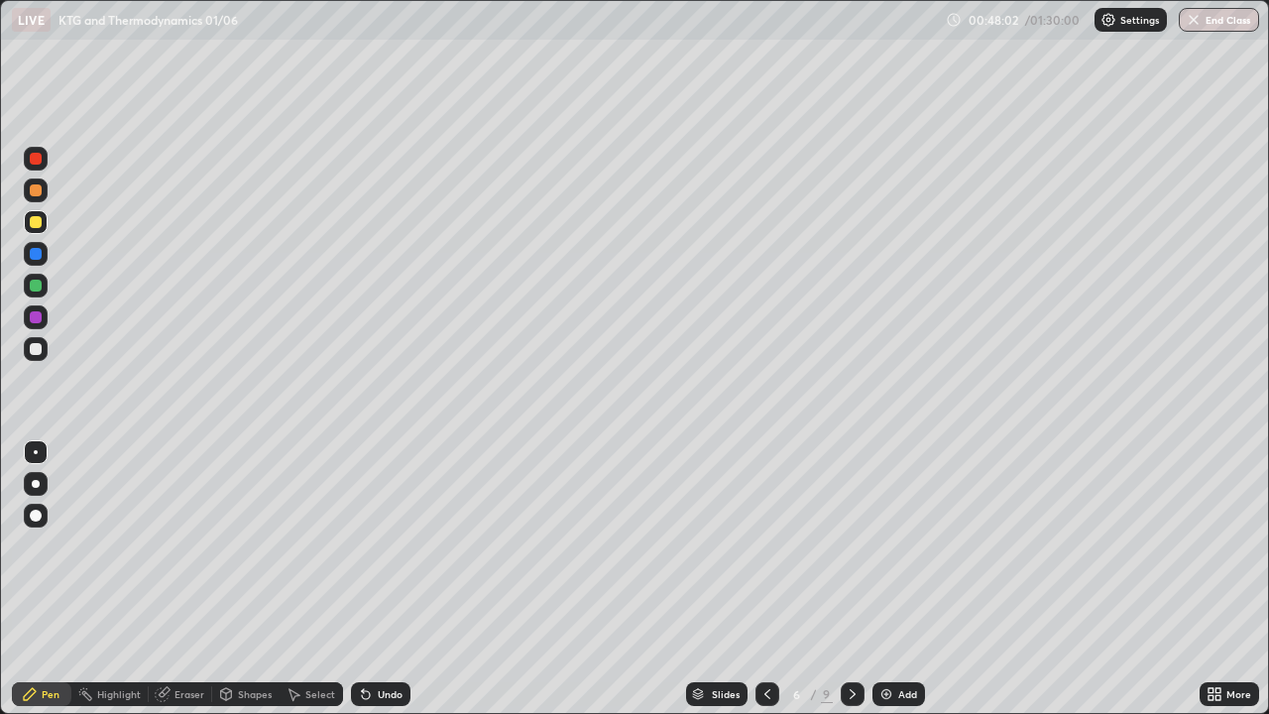
click at [765, 579] on icon at bounding box center [768, 694] width 16 height 16
click at [763, 579] on icon at bounding box center [768, 694] width 16 height 16
click at [765, 579] on icon at bounding box center [768, 694] width 16 height 16
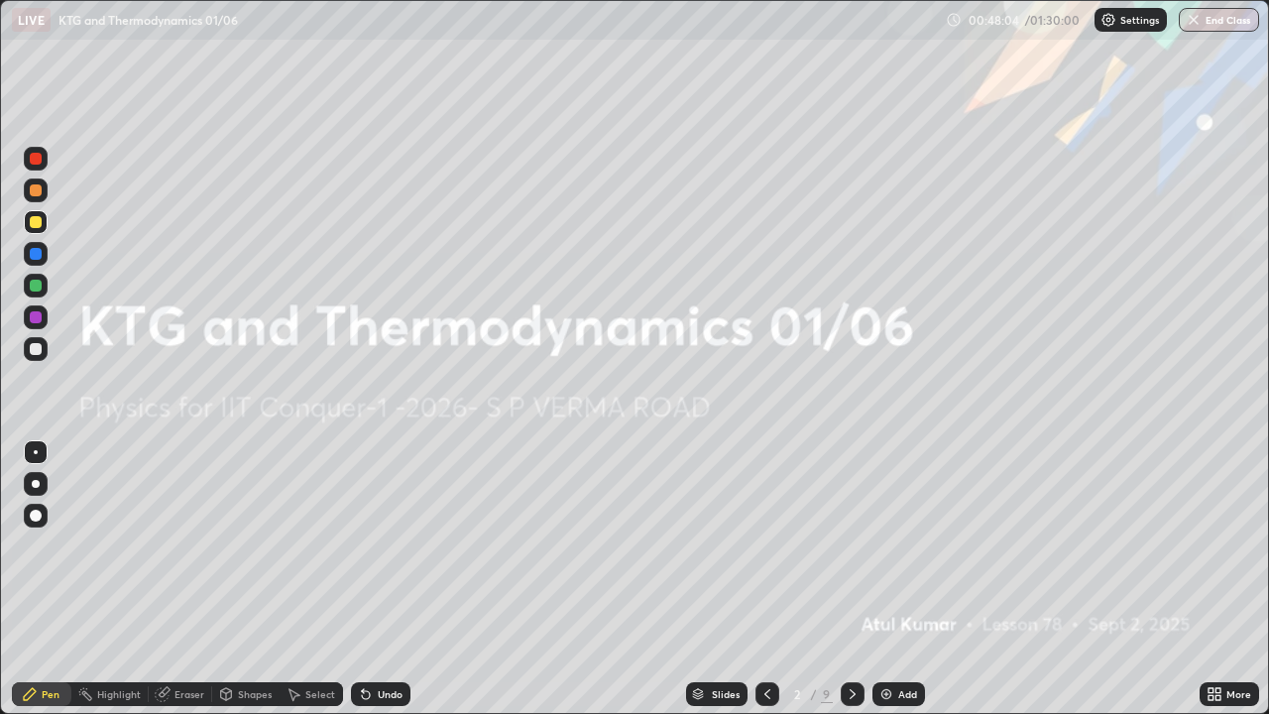
click at [845, 579] on icon at bounding box center [853, 694] width 16 height 16
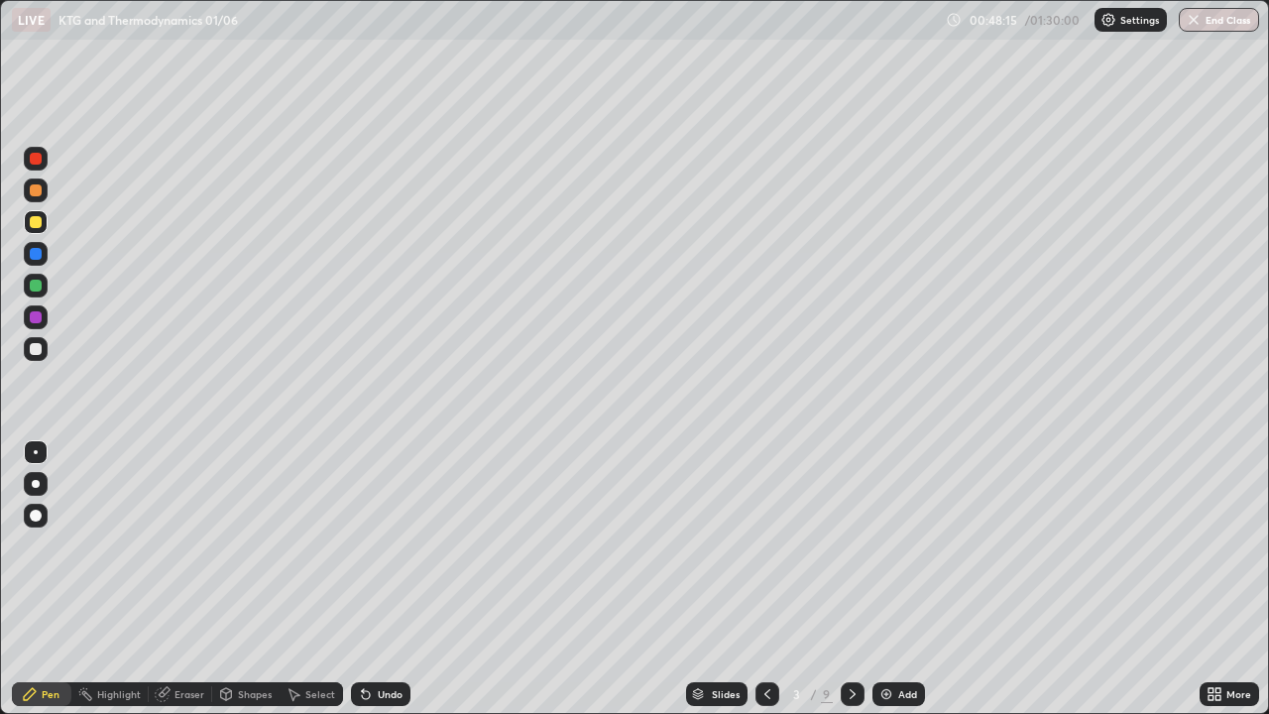
click at [851, 579] on icon at bounding box center [853, 694] width 16 height 16
click at [843, 579] on div at bounding box center [853, 694] width 24 height 24
click at [851, 579] on icon at bounding box center [853, 694] width 16 height 16
click at [848, 579] on icon at bounding box center [853, 694] width 16 height 16
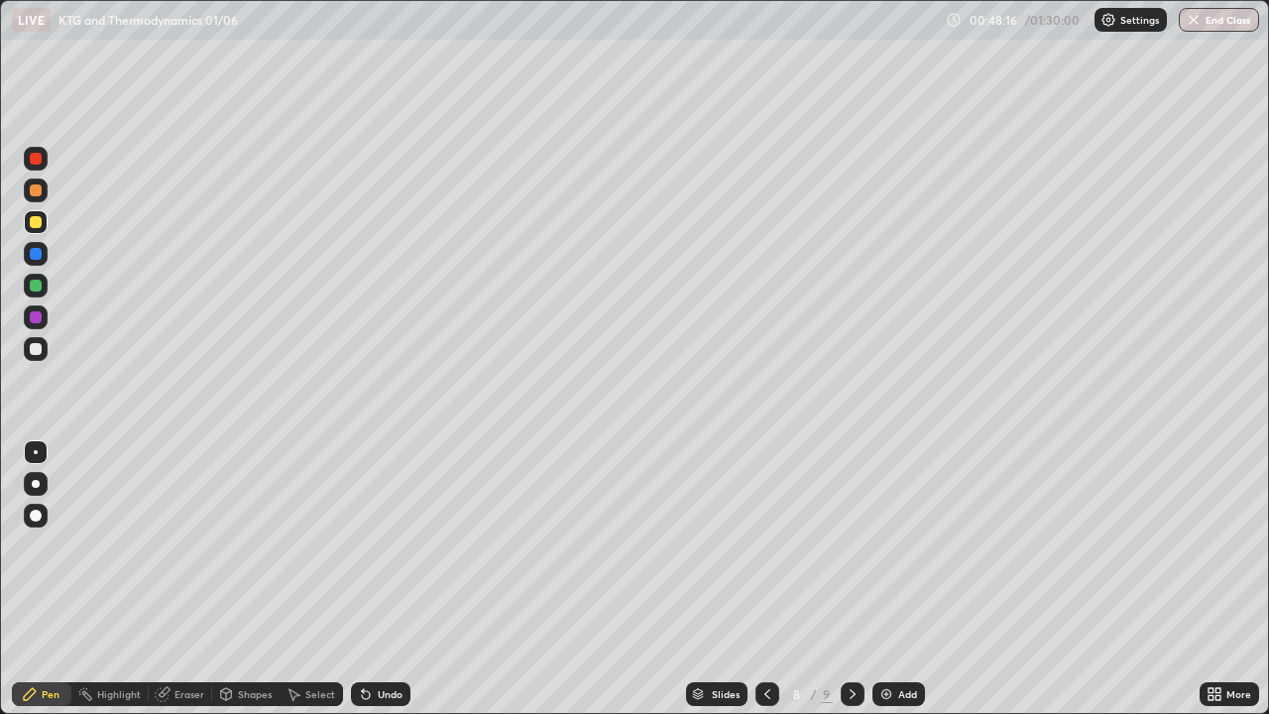
click at [849, 579] on icon at bounding box center [853, 694] width 16 height 16
click at [763, 579] on icon at bounding box center [768, 694] width 16 height 16
click at [853, 579] on icon at bounding box center [853, 694] width 16 height 16
click at [886, 579] on img at bounding box center [887, 694] width 16 height 16
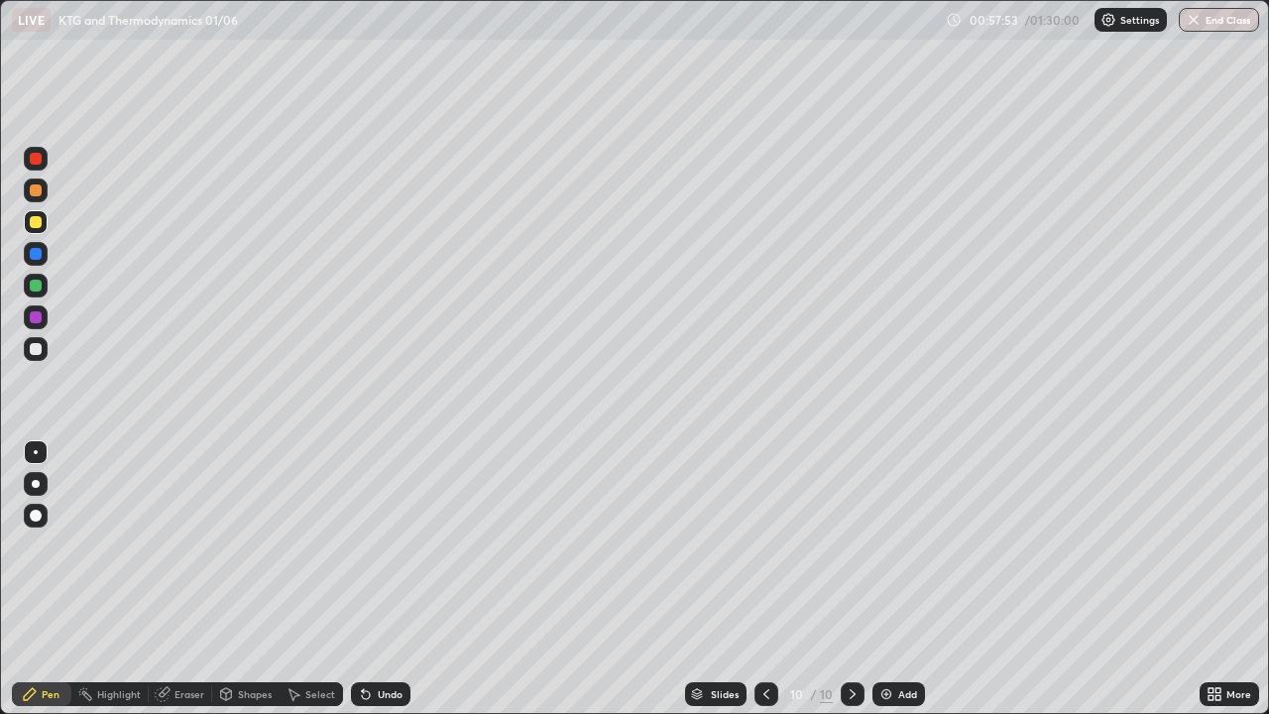
click at [898, 579] on div "Add" at bounding box center [899, 694] width 53 height 24
click at [253, 579] on div "Shapes" at bounding box center [245, 694] width 67 height 24
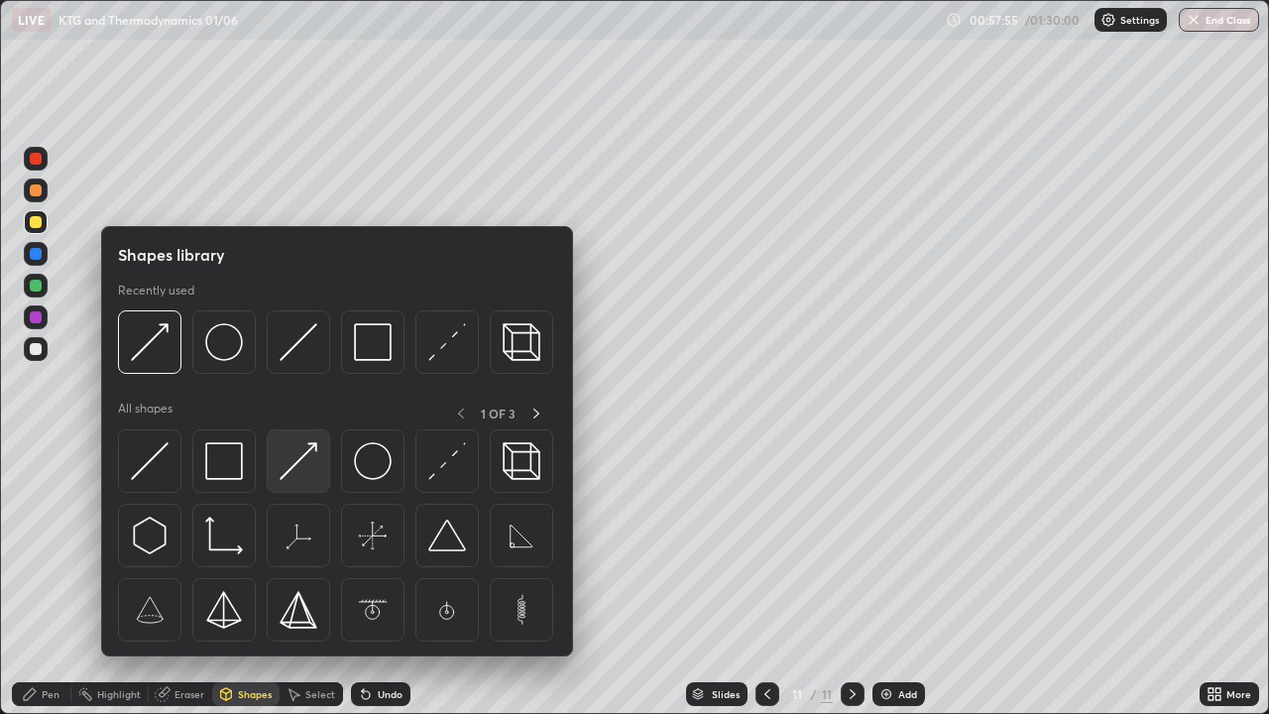
click at [303, 462] on img at bounding box center [299, 461] width 38 height 38
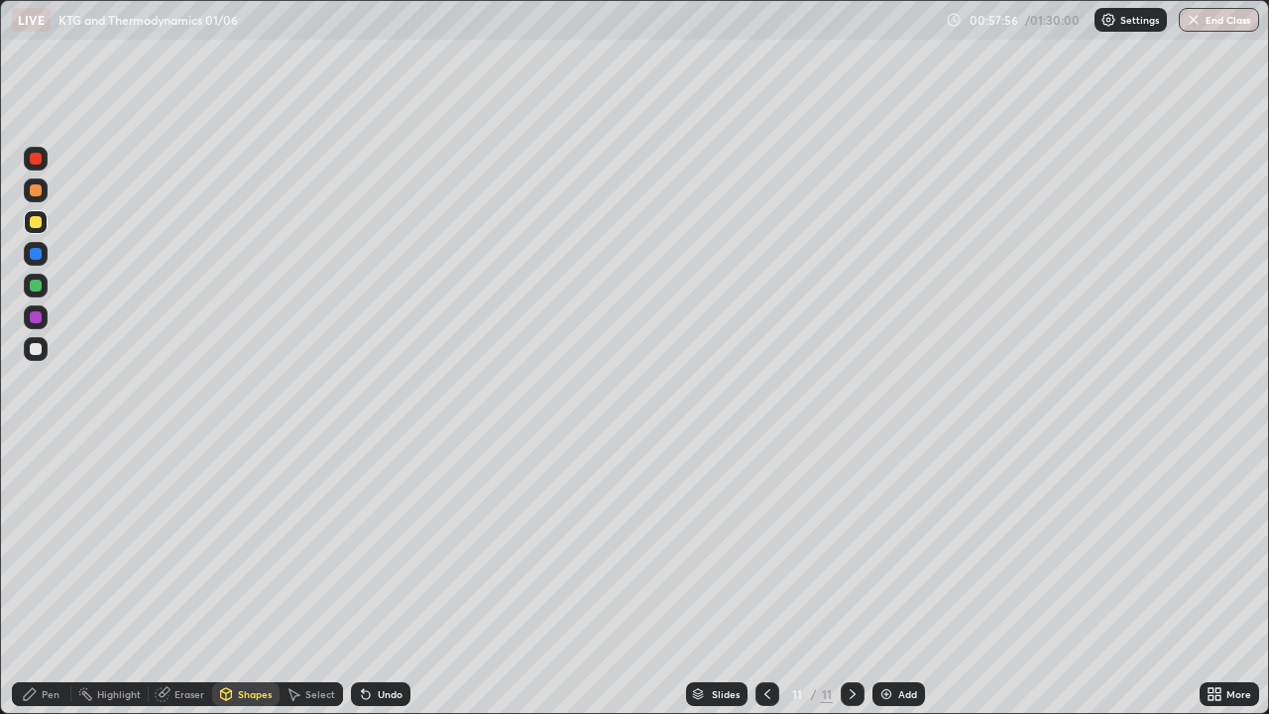
click at [41, 347] on div at bounding box center [36, 349] width 12 height 12
click at [52, 579] on div "Pen" at bounding box center [51, 694] width 18 height 10
click at [47, 579] on div "Pen" at bounding box center [51, 694] width 18 height 10
click at [233, 579] on div "Shapes" at bounding box center [245, 694] width 67 height 24
click at [38, 289] on div at bounding box center [36, 286] width 12 height 12
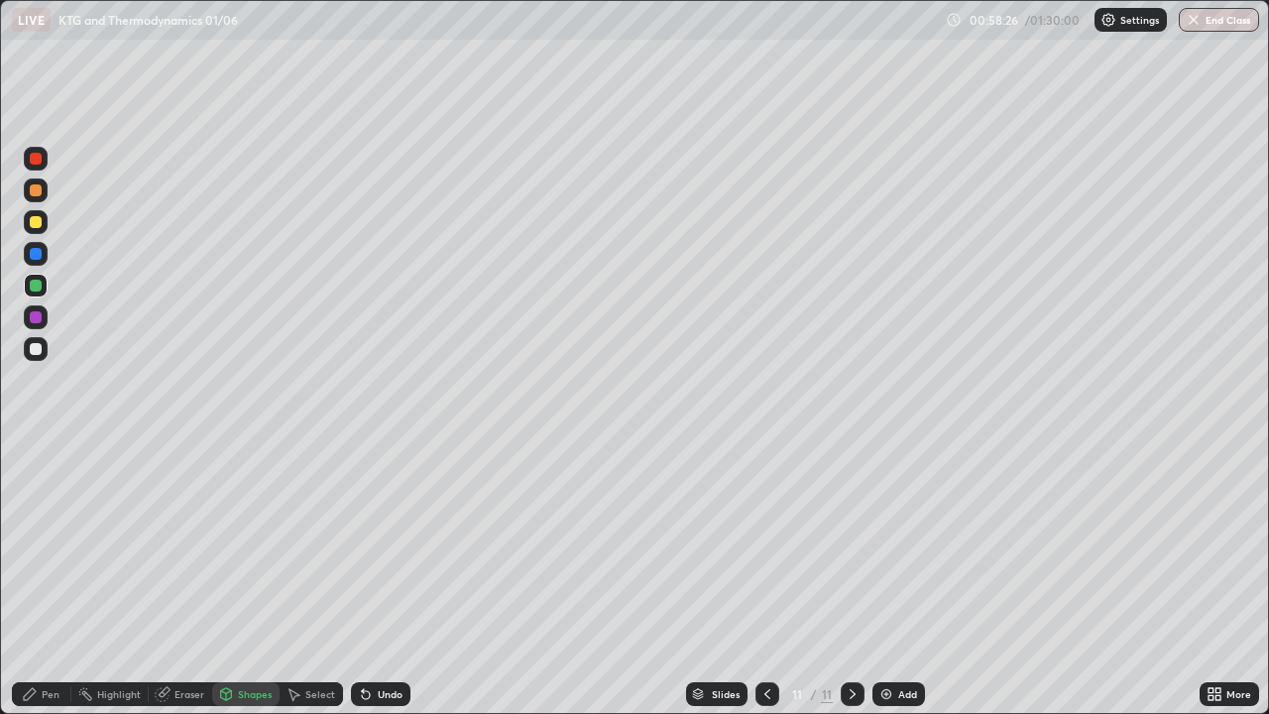
click at [371, 579] on div "Undo" at bounding box center [380, 694] width 59 height 24
click at [47, 579] on div "Pen" at bounding box center [51, 694] width 18 height 10
click at [238, 579] on div "Shapes" at bounding box center [245, 694] width 67 height 24
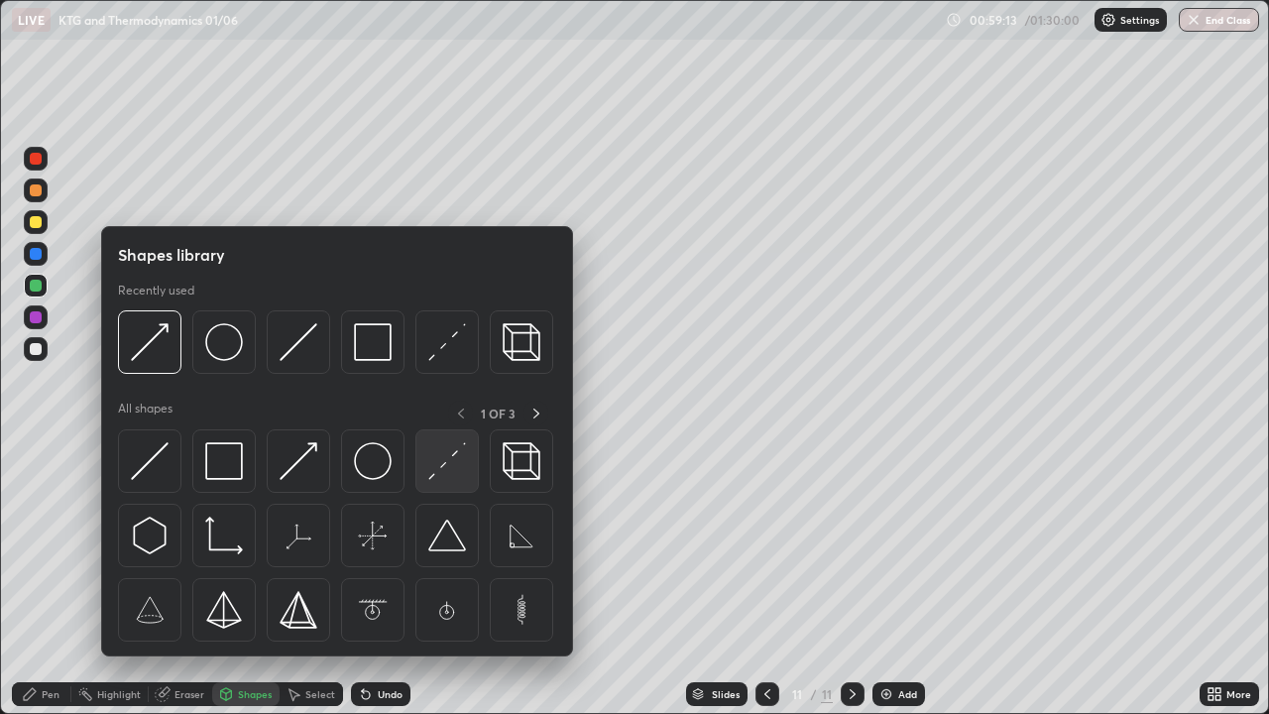
click at [449, 472] on img at bounding box center [447, 461] width 38 height 38
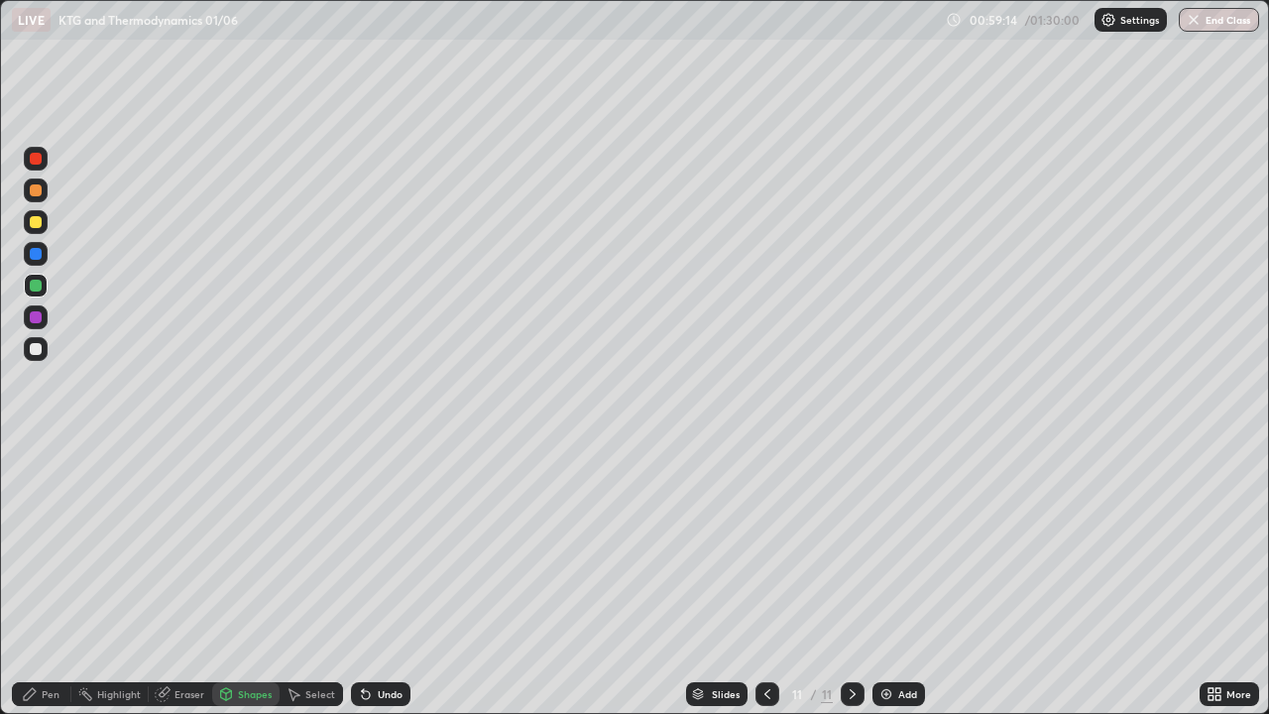
click at [36, 224] on div at bounding box center [36, 222] width 12 height 12
click at [46, 579] on div "Pen" at bounding box center [41, 694] width 59 height 24
click at [41, 347] on div at bounding box center [36, 349] width 12 height 12
click at [46, 579] on div "Pen" at bounding box center [51, 694] width 18 height 10
click at [233, 579] on div "Shapes" at bounding box center [245, 694] width 67 height 24
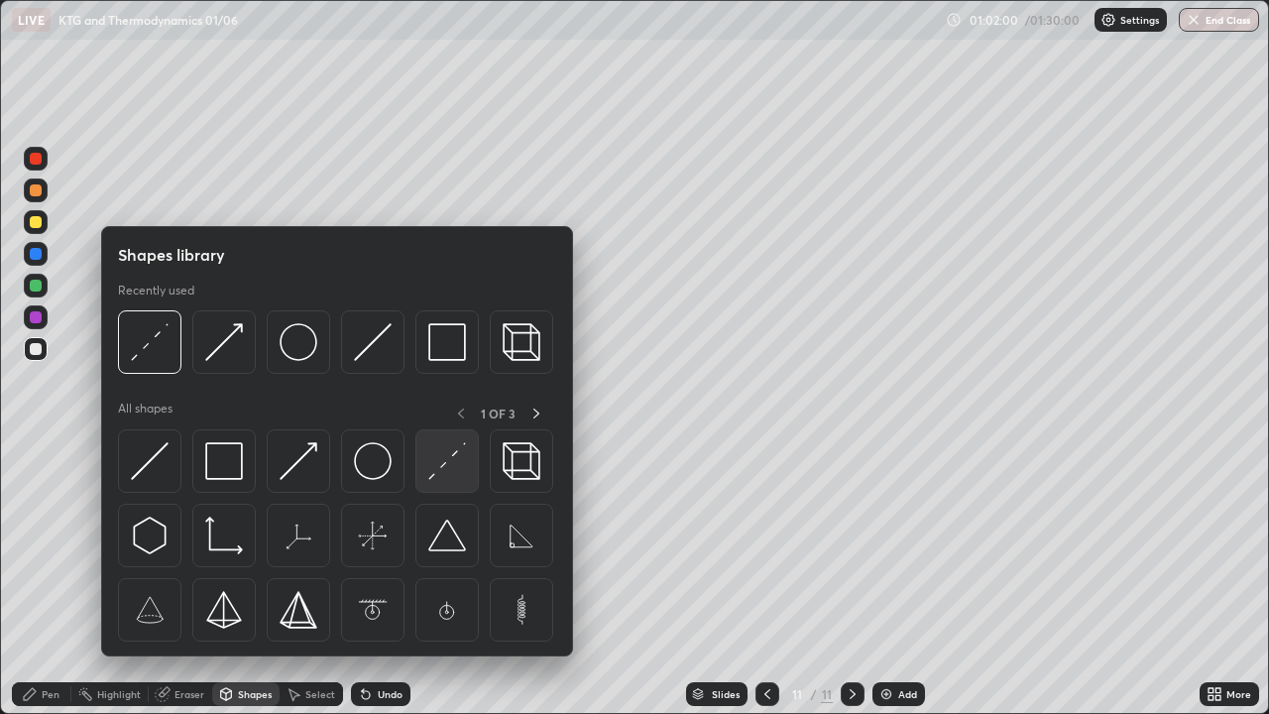
click at [445, 471] on img at bounding box center [447, 461] width 38 height 38
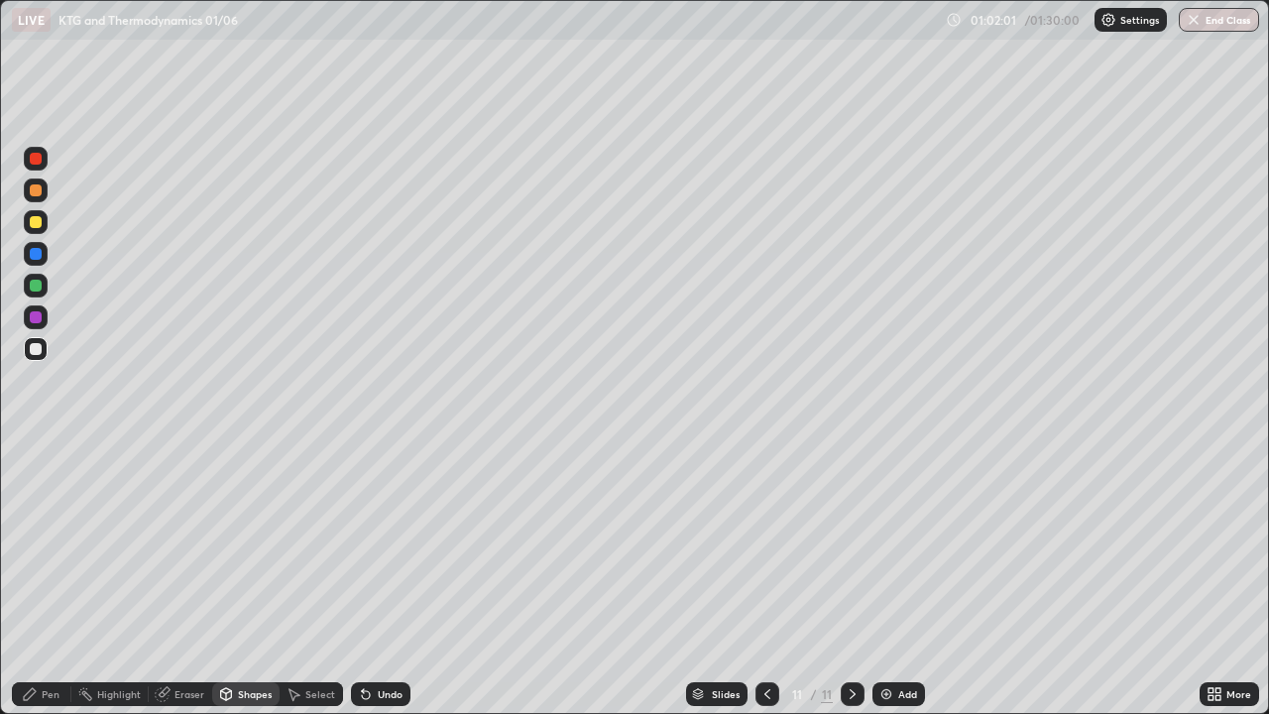
click at [244, 579] on div "Shapes" at bounding box center [255, 694] width 34 height 10
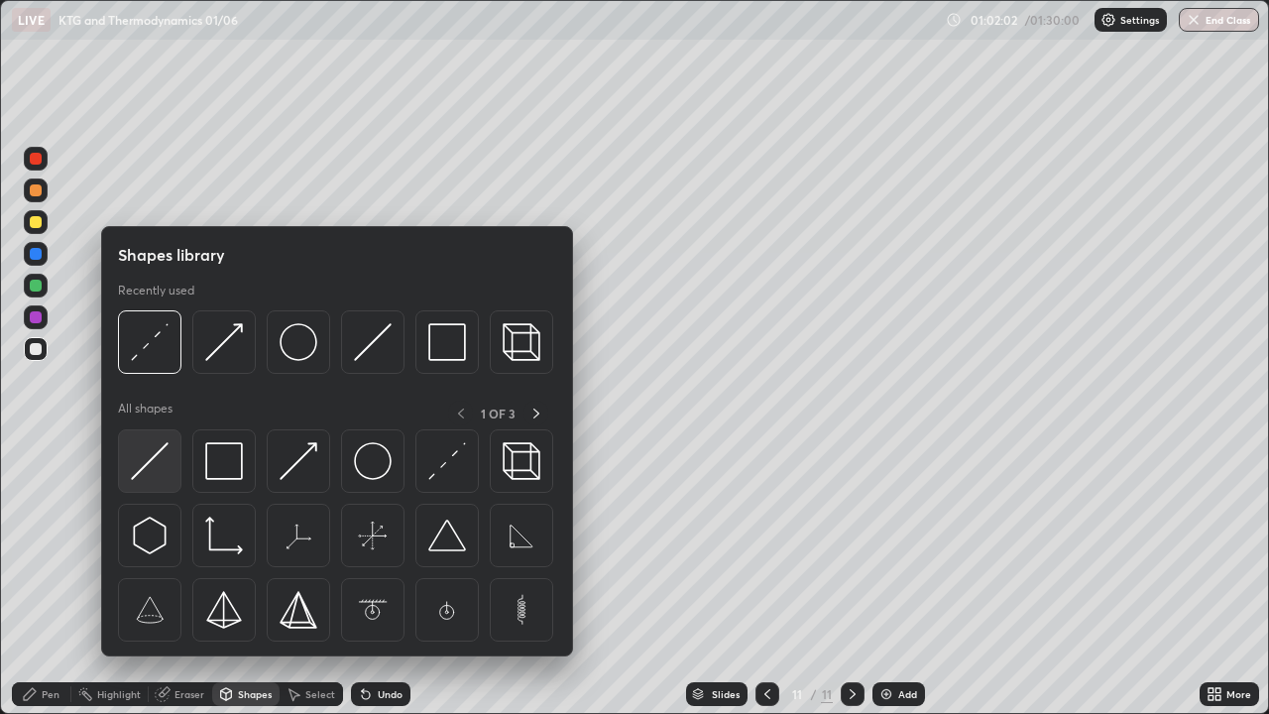
click at [161, 460] on img at bounding box center [150, 461] width 38 height 38
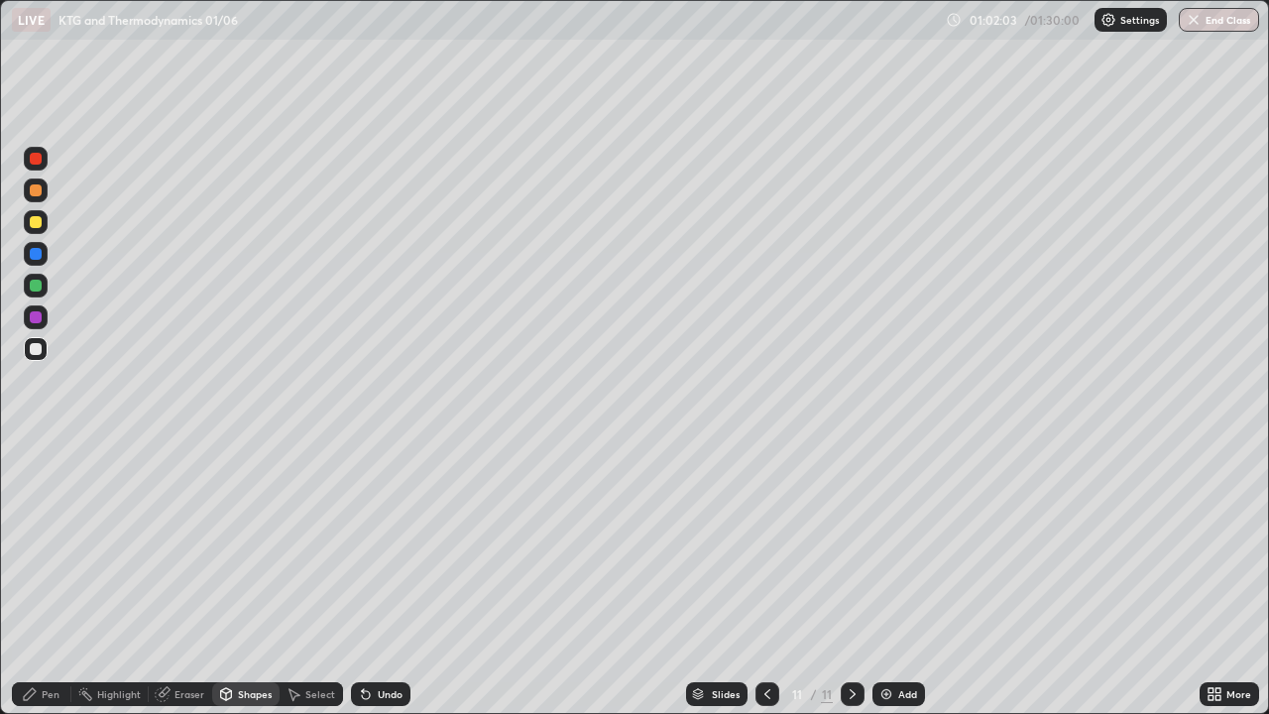
click at [38, 224] on div at bounding box center [36, 222] width 12 height 12
click at [41, 195] on div at bounding box center [36, 190] width 24 height 24
click at [380, 579] on div "Undo" at bounding box center [390, 694] width 25 height 10
click at [51, 579] on div "Pen" at bounding box center [51, 694] width 18 height 10
click at [887, 579] on img at bounding box center [887, 694] width 16 height 16
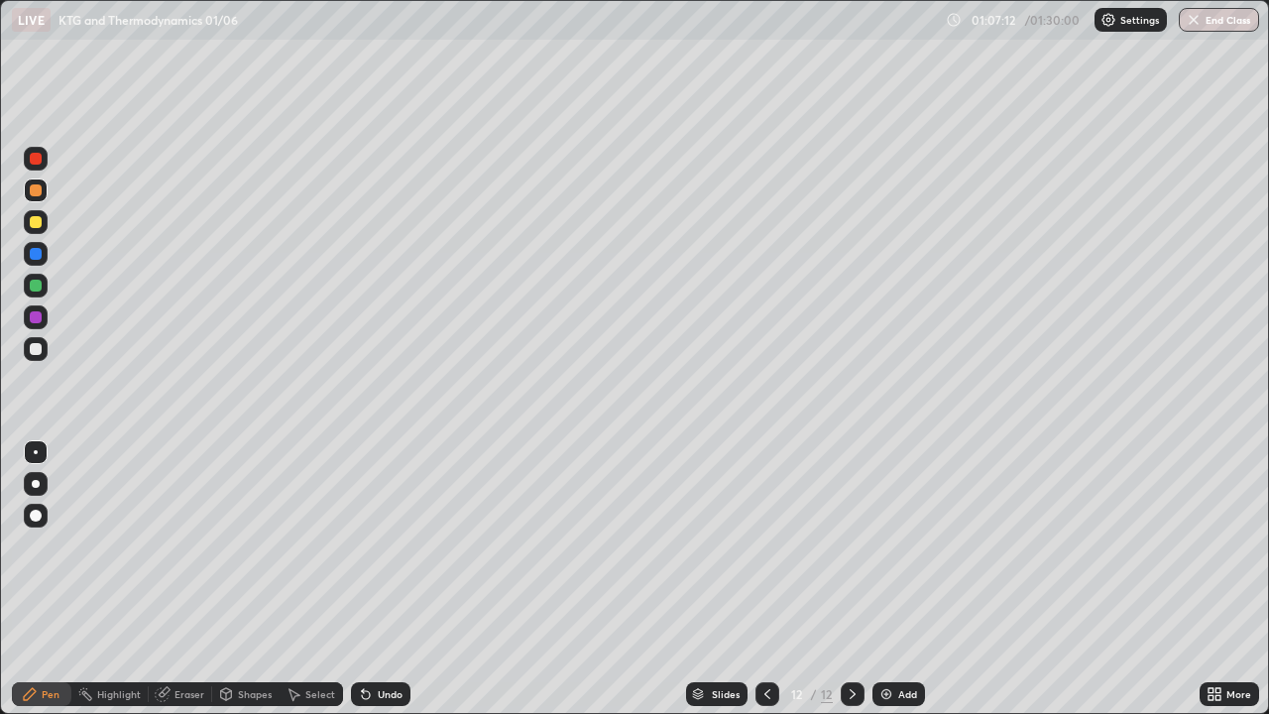
click at [231, 579] on icon at bounding box center [226, 694] width 16 height 16
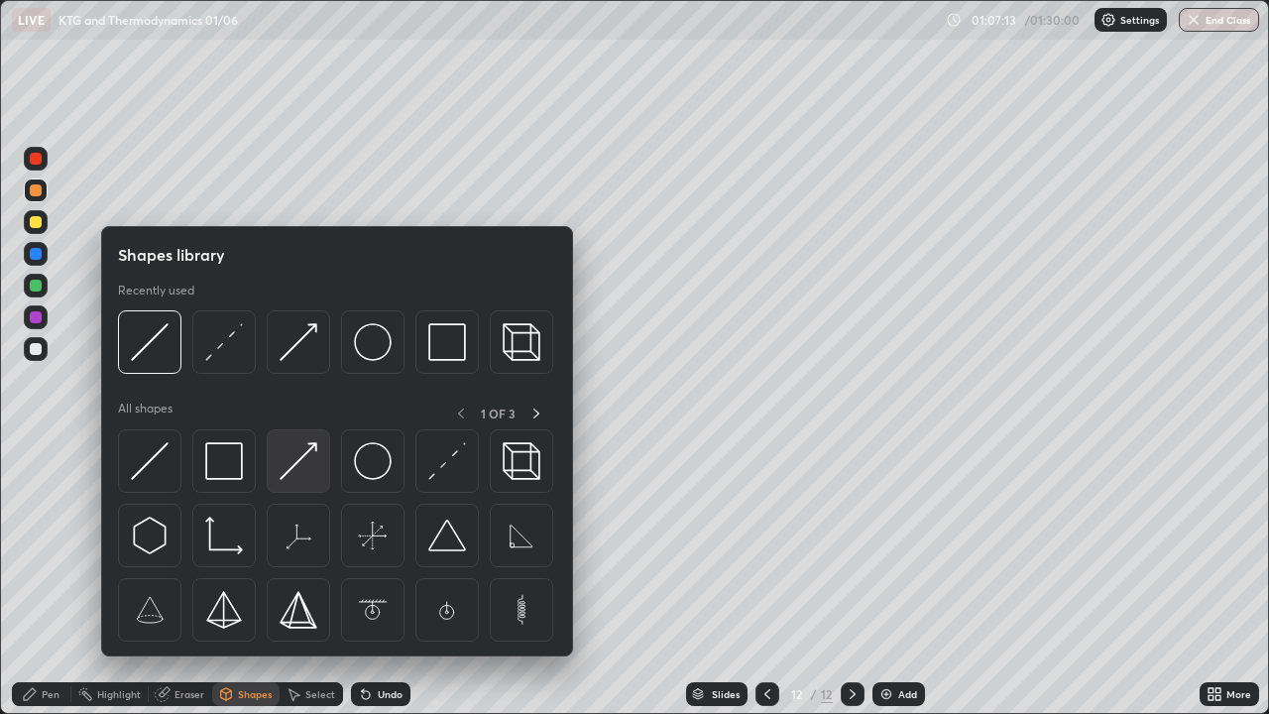
click at [307, 469] on img at bounding box center [299, 461] width 38 height 38
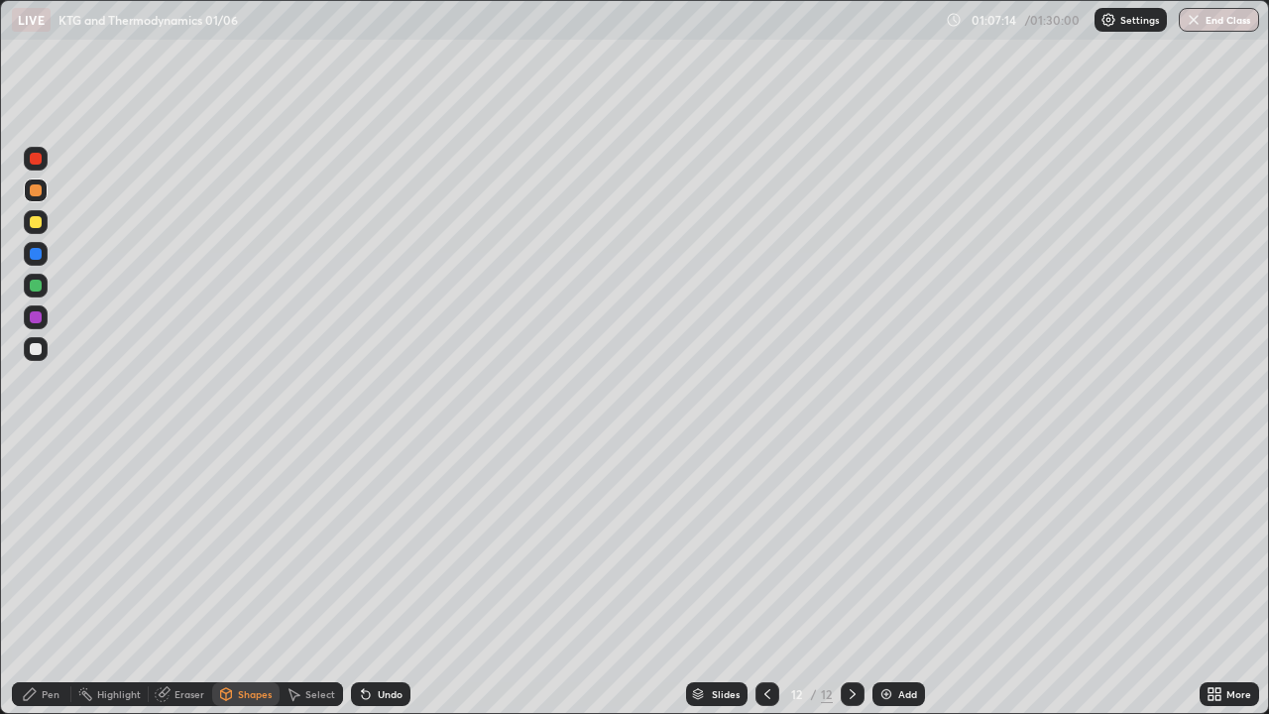
click at [43, 347] on div at bounding box center [36, 349] width 24 height 24
click at [371, 579] on div "Undo" at bounding box center [380, 694] width 59 height 24
click at [55, 579] on div "Pen" at bounding box center [41, 694] width 59 height 24
click at [38, 192] on div at bounding box center [36, 190] width 12 height 12
click at [384, 579] on div "Undo" at bounding box center [390, 694] width 25 height 10
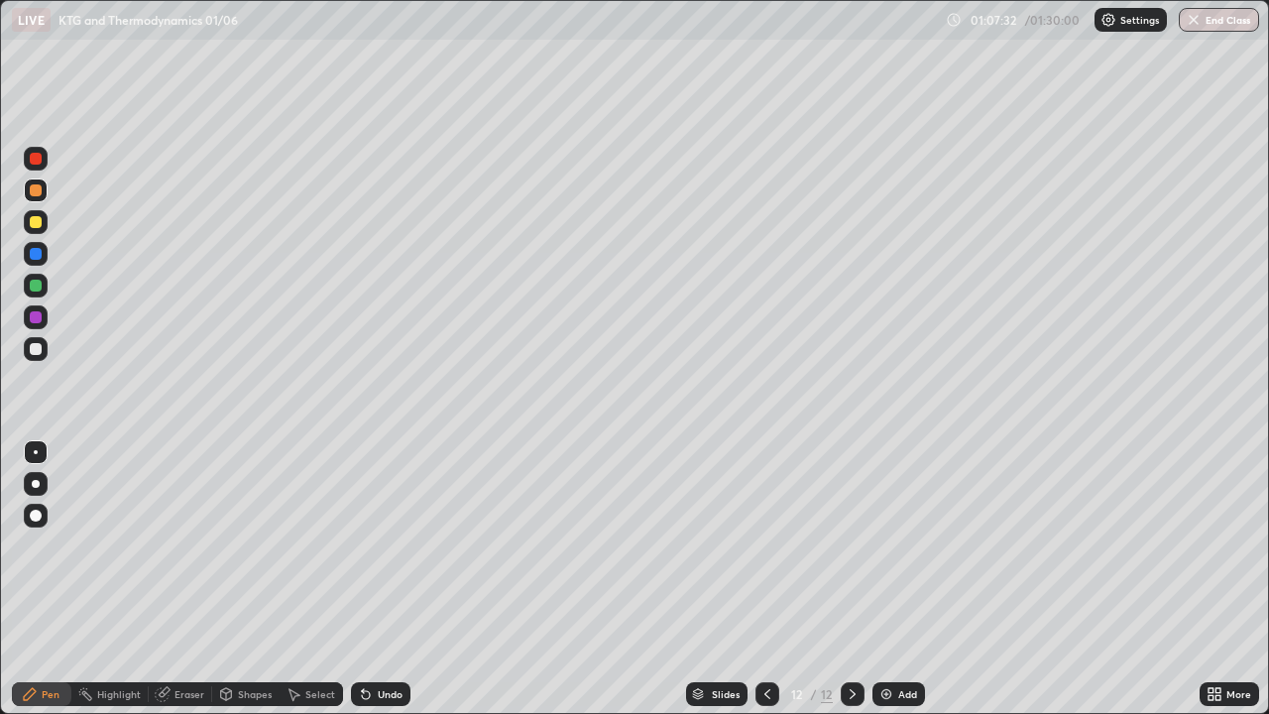
click at [38, 283] on div at bounding box center [36, 286] width 12 height 12
click at [238, 579] on div "Shapes" at bounding box center [255, 694] width 34 height 10
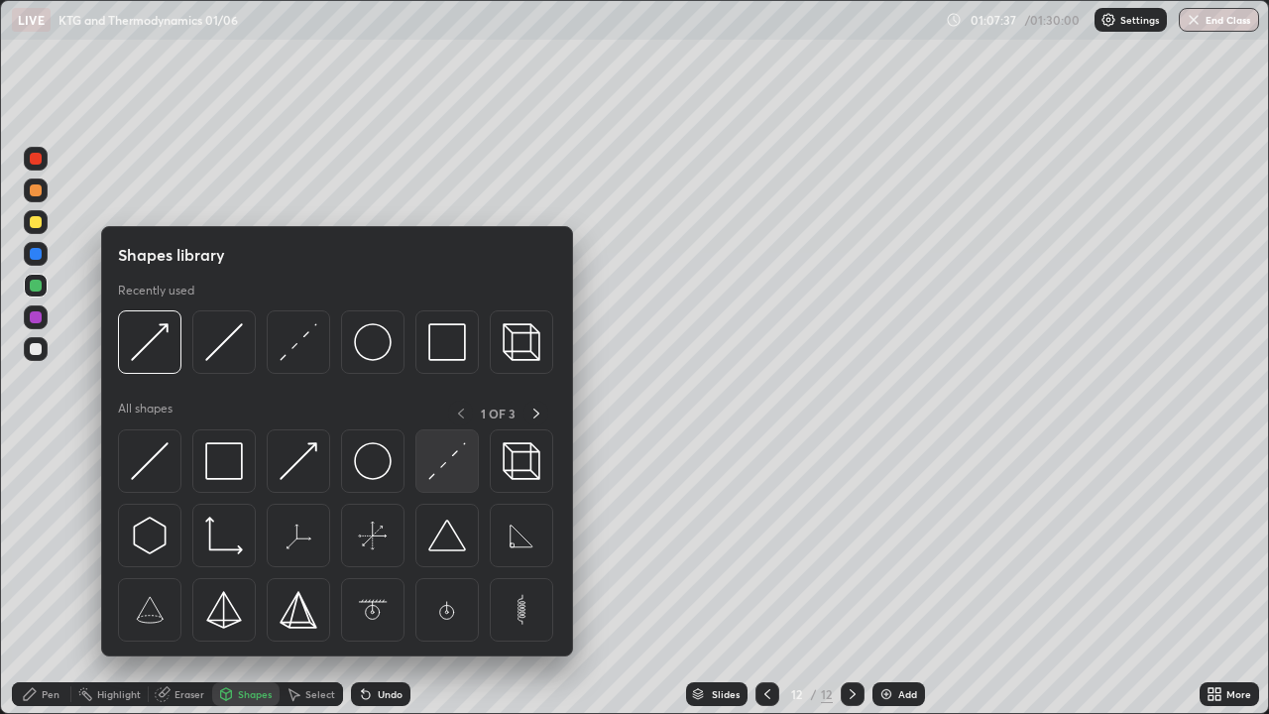
click at [454, 470] on img at bounding box center [447, 461] width 38 height 38
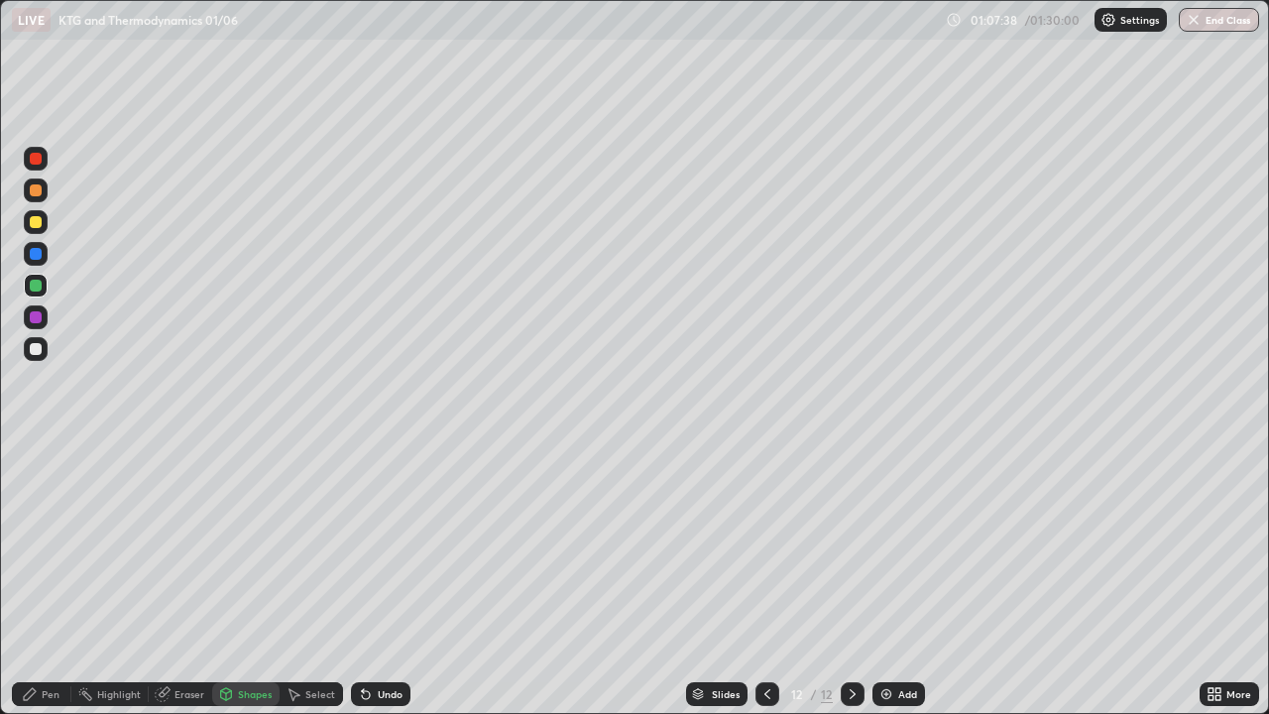
click at [46, 283] on div at bounding box center [36, 286] width 24 height 24
click at [373, 579] on div "Undo" at bounding box center [380, 694] width 59 height 24
click at [40, 220] on div at bounding box center [36, 222] width 12 height 12
click at [37, 283] on div at bounding box center [36, 286] width 12 height 12
click at [382, 579] on div "Undo" at bounding box center [390, 694] width 25 height 10
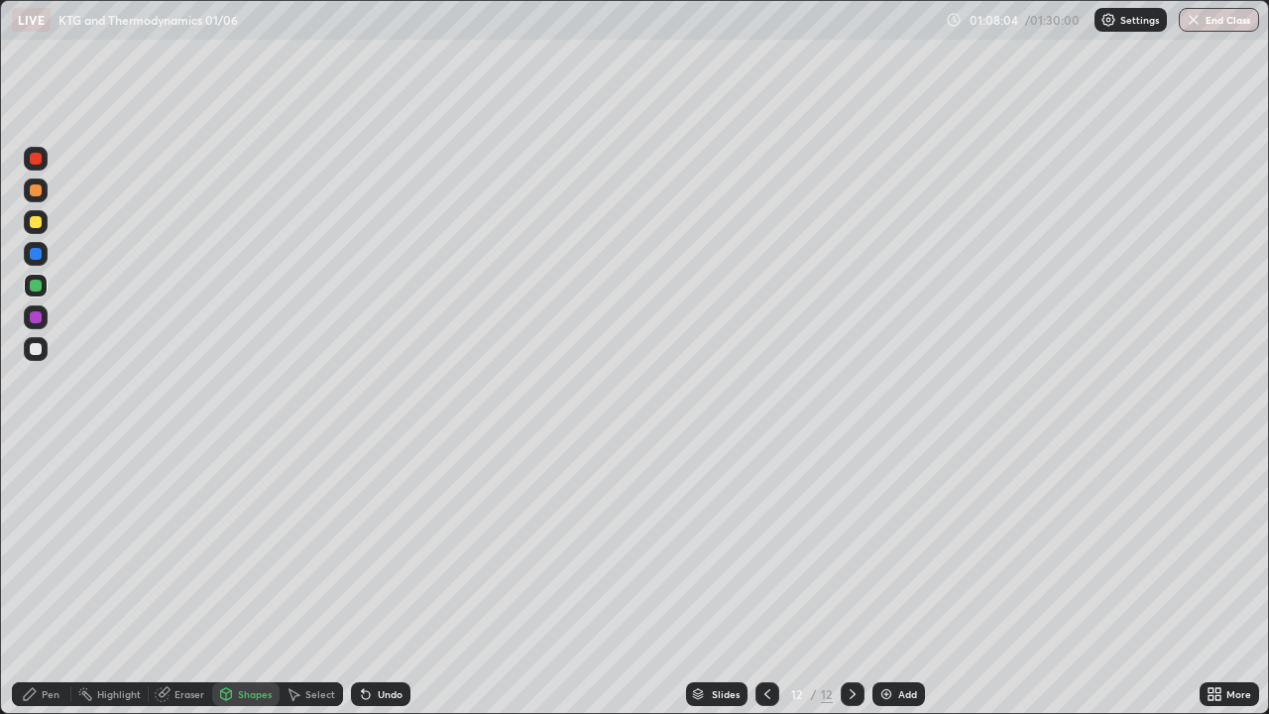
click at [45, 579] on div "Pen" at bounding box center [51, 694] width 18 height 10
click at [390, 579] on div "Undo" at bounding box center [390, 694] width 25 height 10
click at [381, 579] on div "Undo" at bounding box center [380, 694] width 59 height 24
click at [384, 579] on div "Undo" at bounding box center [380, 694] width 59 height 24
click at [231, 579] on icon at bounding box center [226, 694] width 16 height 16
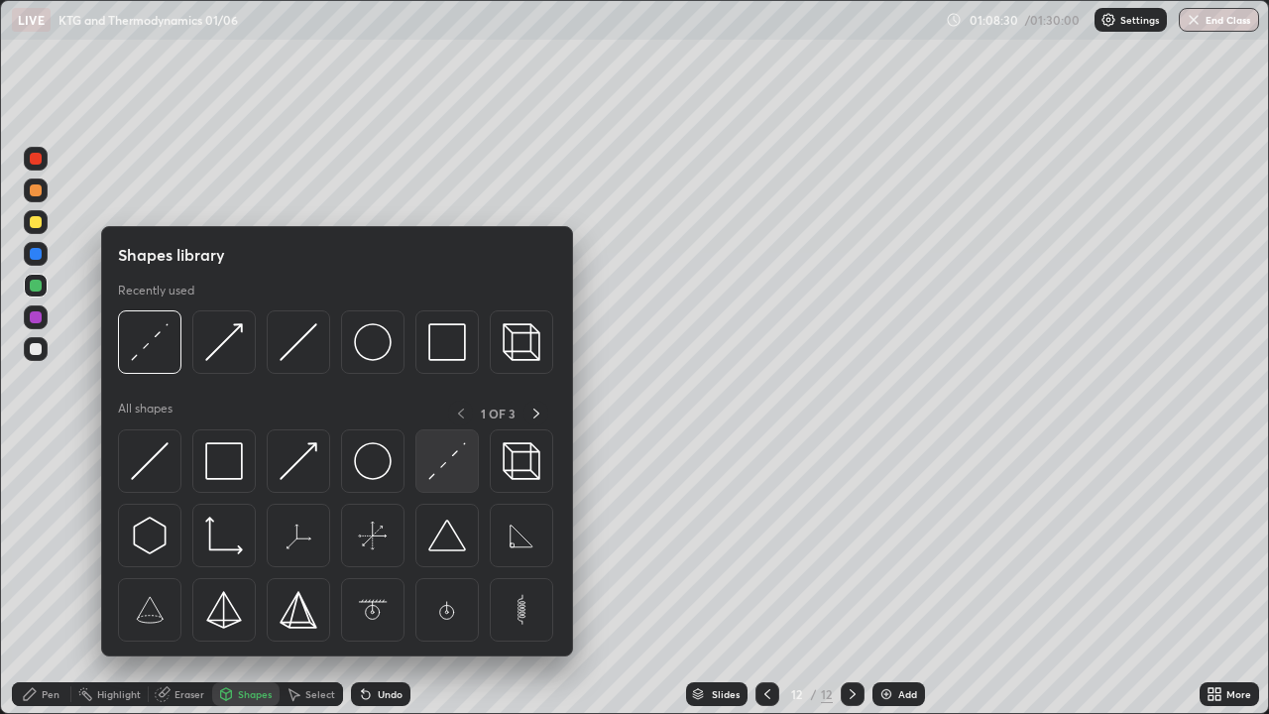
click at [440, 470] on img at bounding box center [447, 461] width 38 height 38
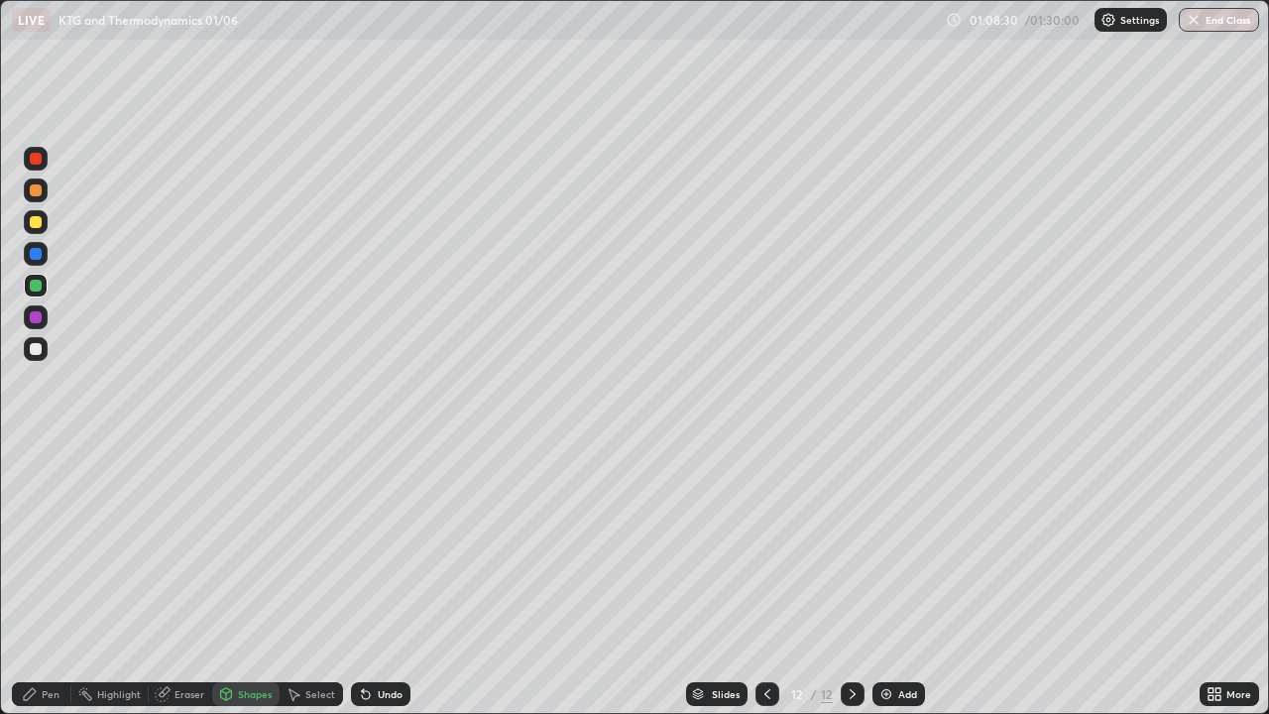
click at [43, 220] on div at bounding box center [36, 222] width 24 height 24
click at [52, 579] on div "Pen" at bounding box center [41, 694] width 59 height 24
click at [39, 285] on div at bounding box center [36, 286] width 12 height 12
click at [891, 579] on img at bounding box center [887, 694] width 16 height 16
click at [251, 579] on div "Shapes" at bounding box center [255, 694] width 34 height 10
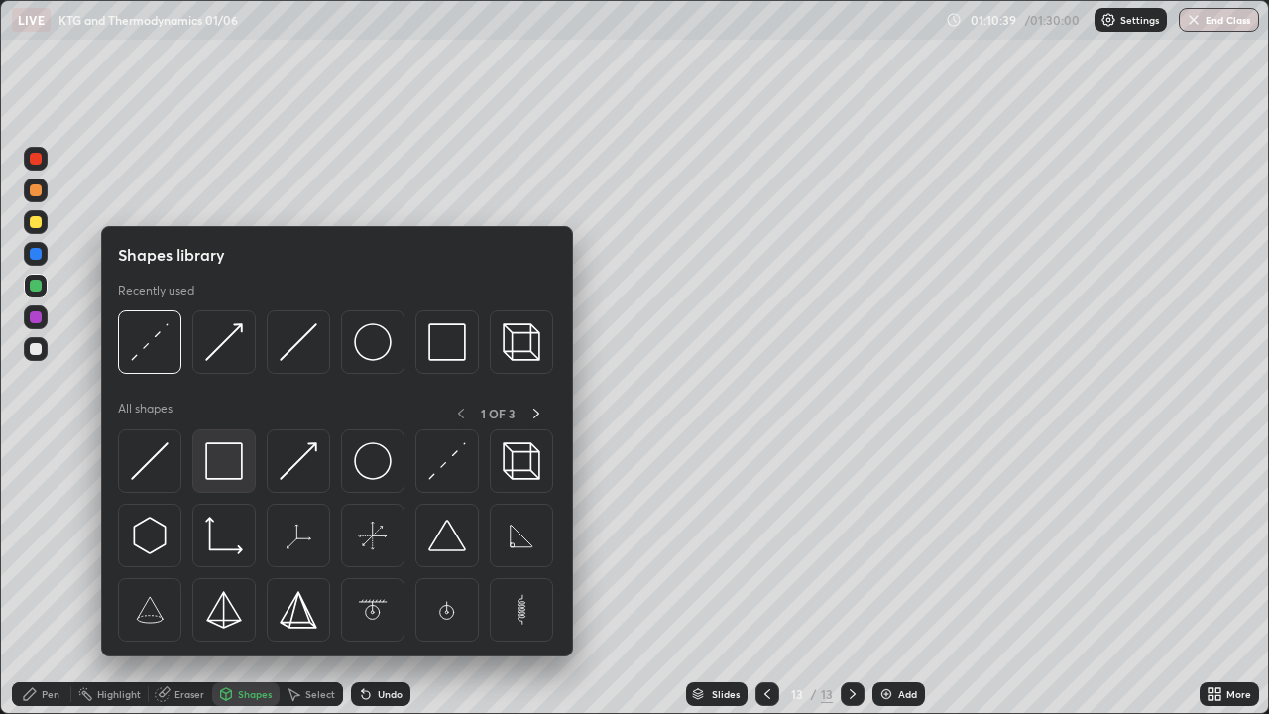
click at [227, 469] on img at bounding box center [224, 461] width 38 height 38
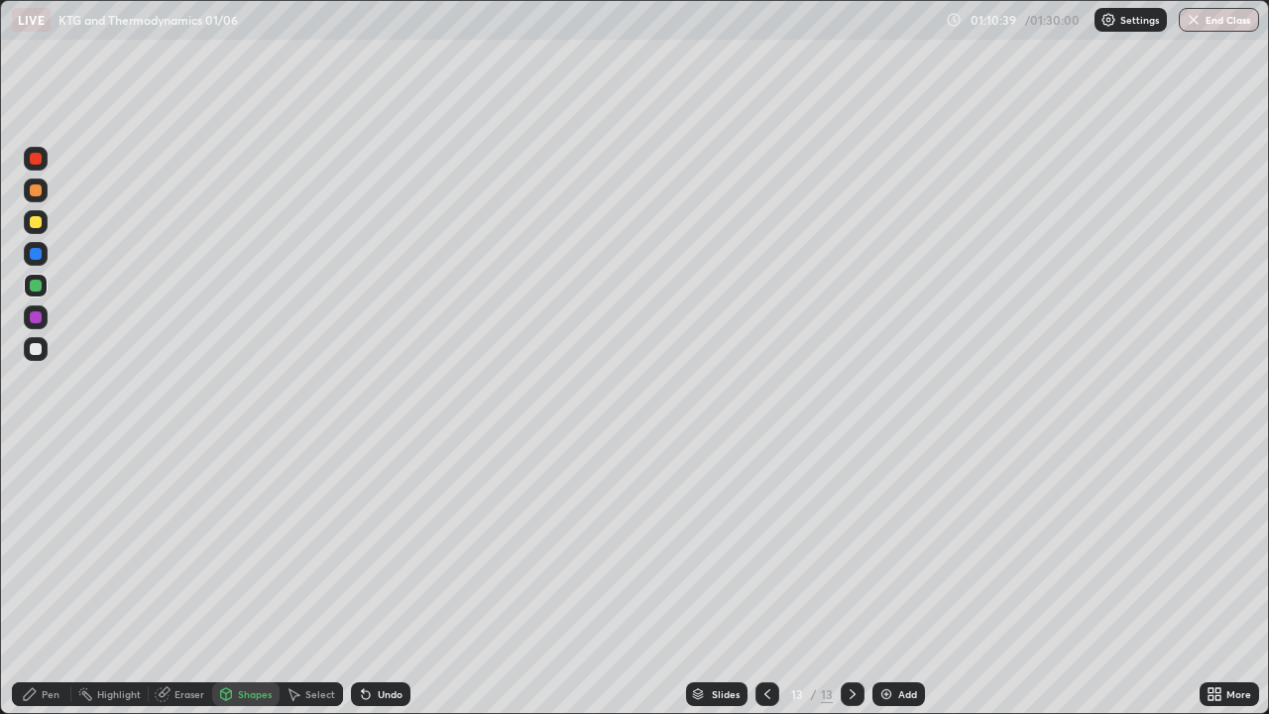
click at [37, 348] on div at bounding box center [36, 349] width 12 height 12
click at [54, 579] on div "Pen" at bounding box center [51, 694] width 18 height 10
click at [385, 579] on div "Undo" at bounding box center [390, 694] width 25 height 10
click at [387, 579] on div "Undo" at bounding box center [390, 694] width 25 height 10
click at [380, 579] on div "Undo" at bounding box center [390, 694] width 25 height 10
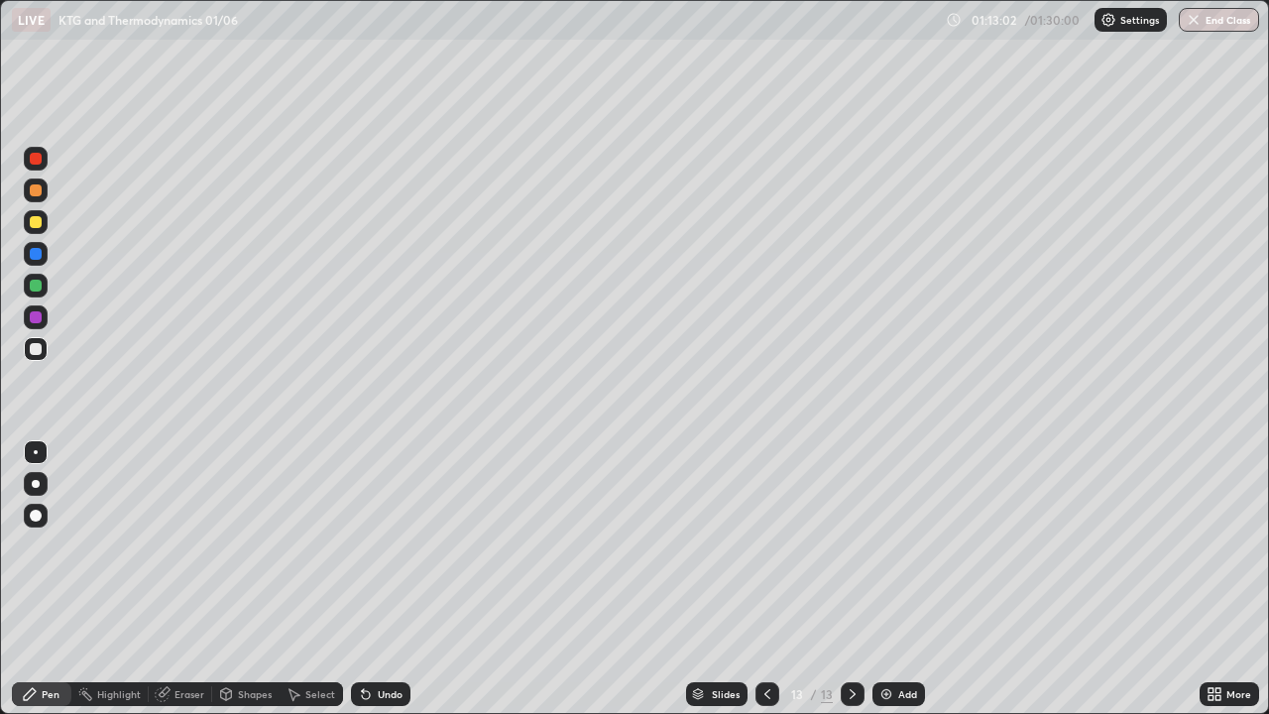
click at [36, 279] on div at bounding box center [36, 286] width 24 height 24
click at [187, 579] on div "Eraser" at bounding box center [190, 694] width 30 height 10
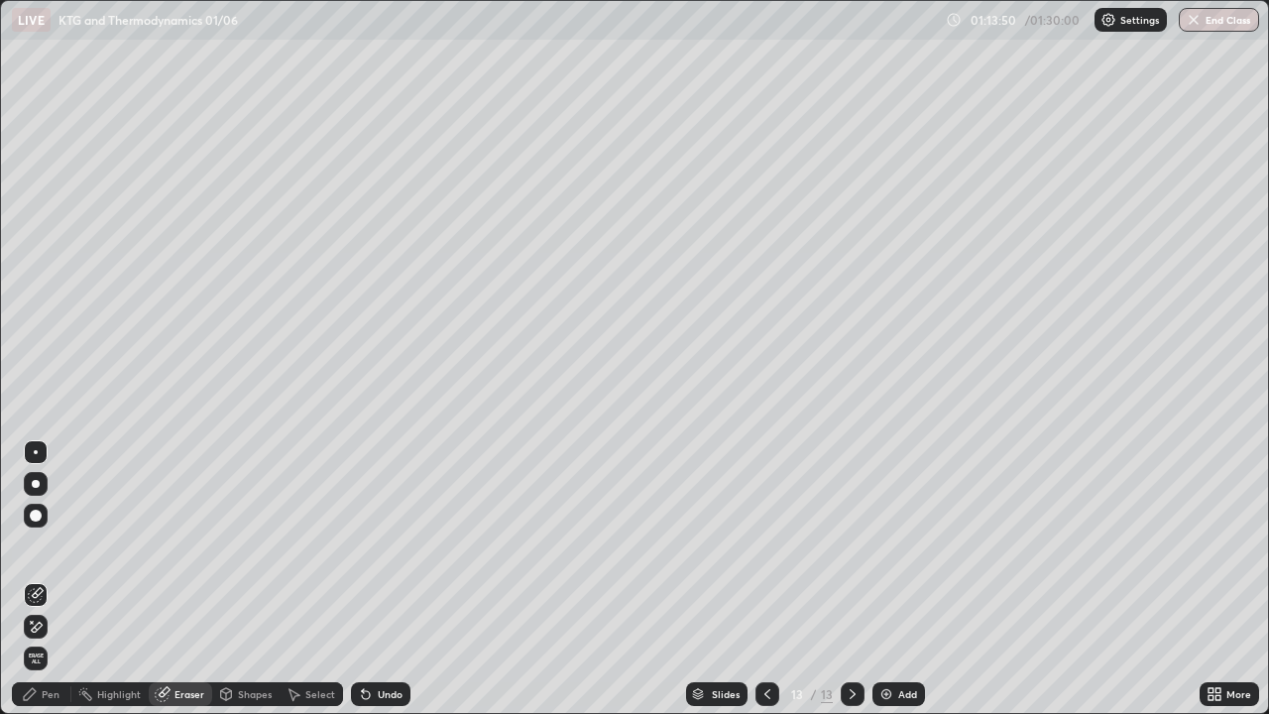
click at [44, 450] on div at bounding box center [36, 452] width 24 height 24
click at [47, 579] on div "Pen" at bounding box center [51, 694] width 18 height 10
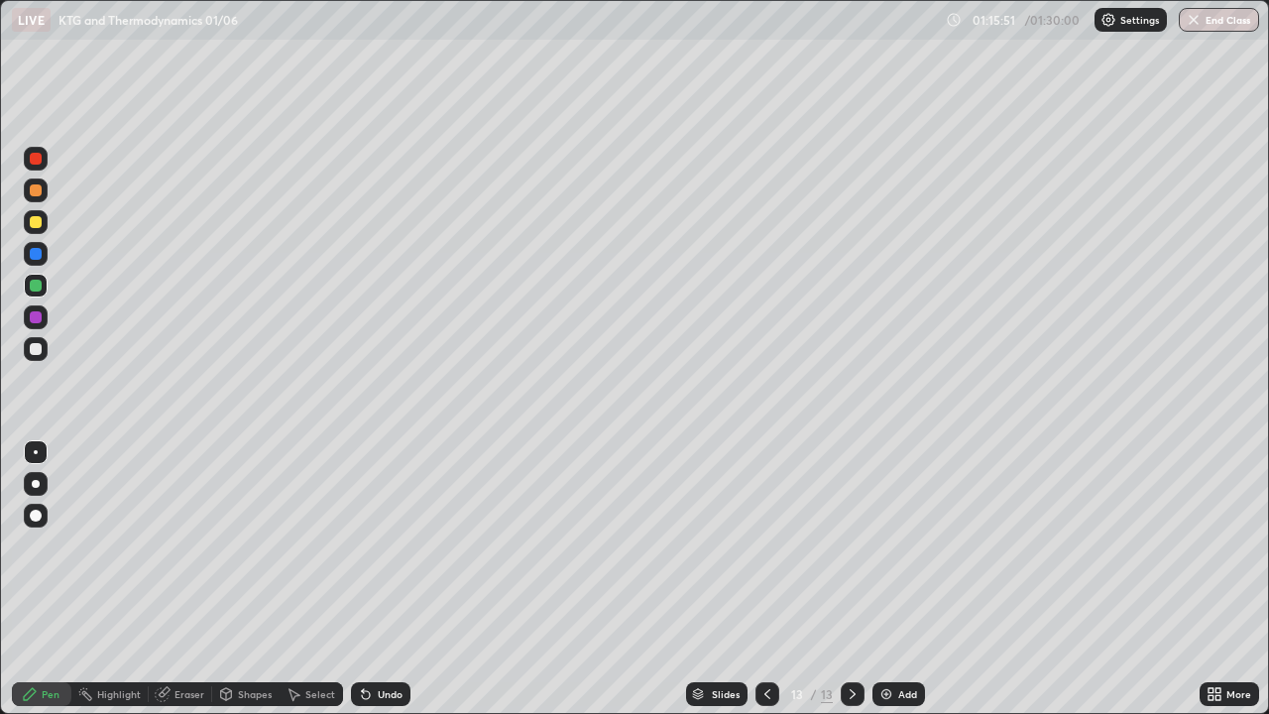
click at [893, 579] on div "Add" at bounding box center [899, 694] width 53 height 24
click at [41, 223] on div at bounding box center [36, 222] width 12 height 12
click at [335, 579] on div "Select" at bounding box center [311, 694] width 63 height 24
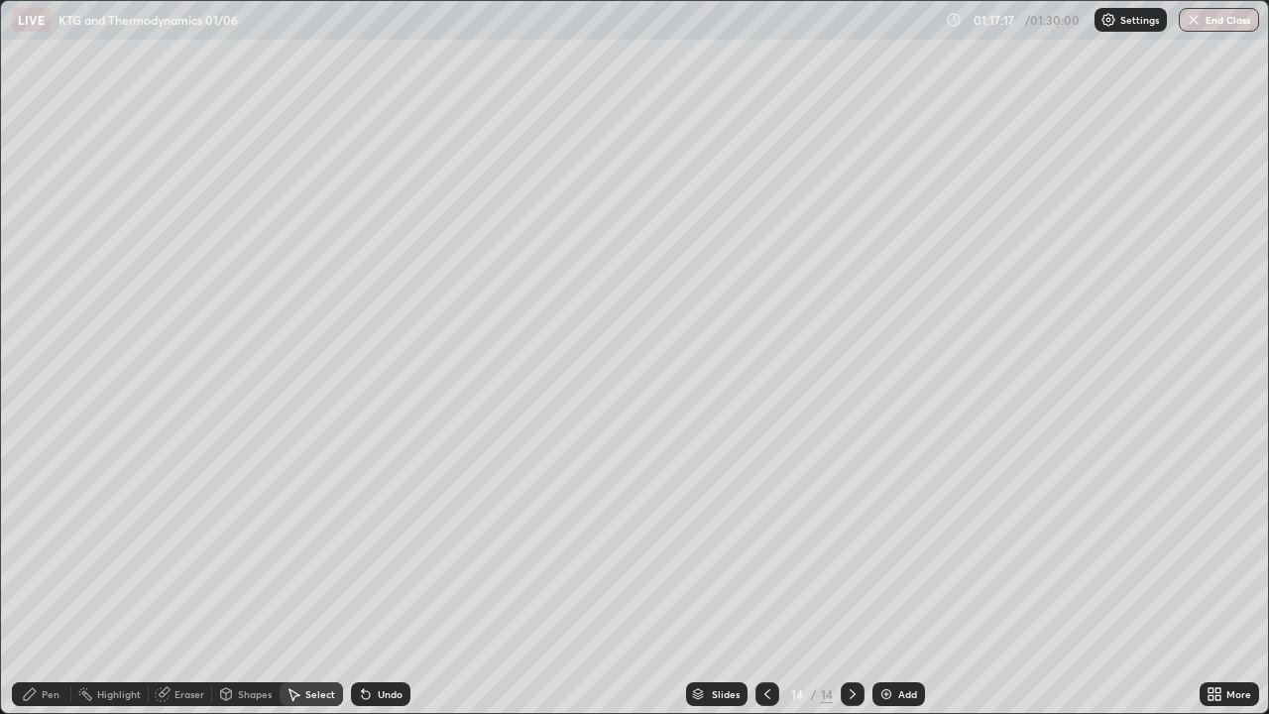
click at [371, 579] on div "0 ° Undo Copy Duplicate Duplicate to new slide Delete" at bounding box center [634, 357] width 1267 height 712
click at [364, 579] on div "0 ° Undo Copy Duplicate Duplicate to new slide Delete" at bounding box center [634, 357] width 1267 height 712
click at [59, 579] on div "Pen" at bounding box center [51, 694] width 18 height 10
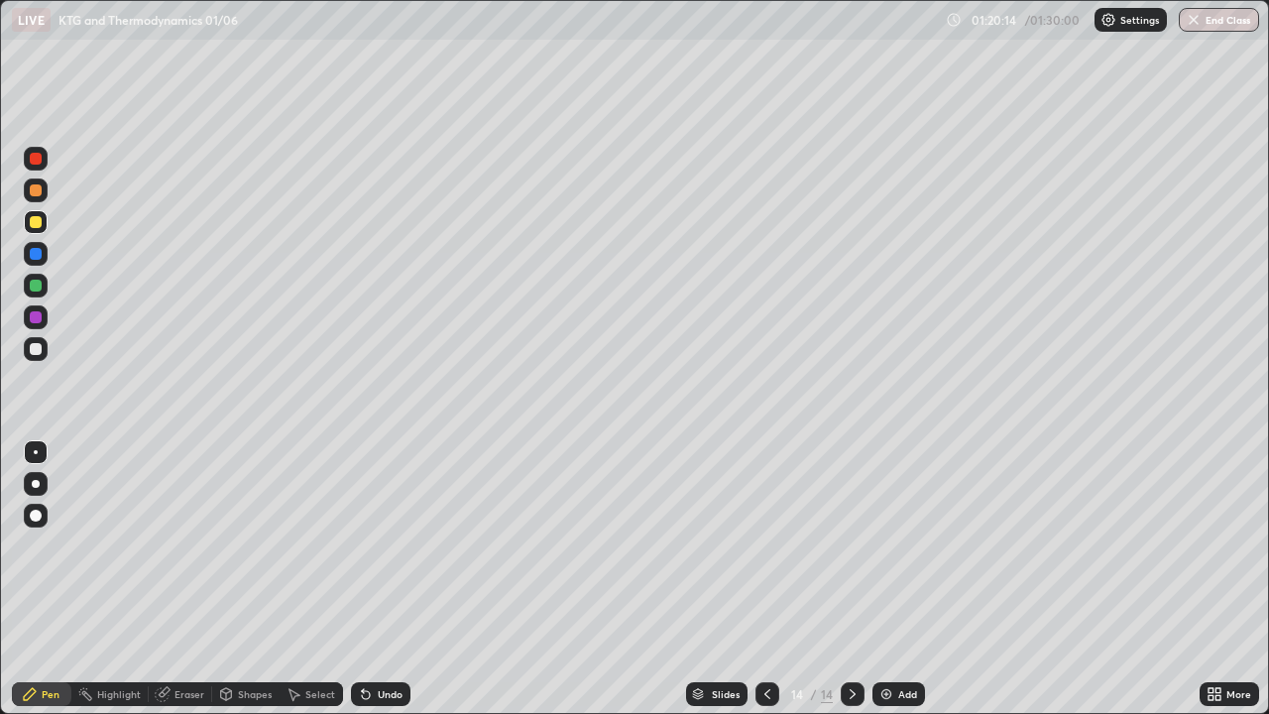
click at [1226, 27] on button "End Class" at bounding box center [1219, 20] width 80 height 24
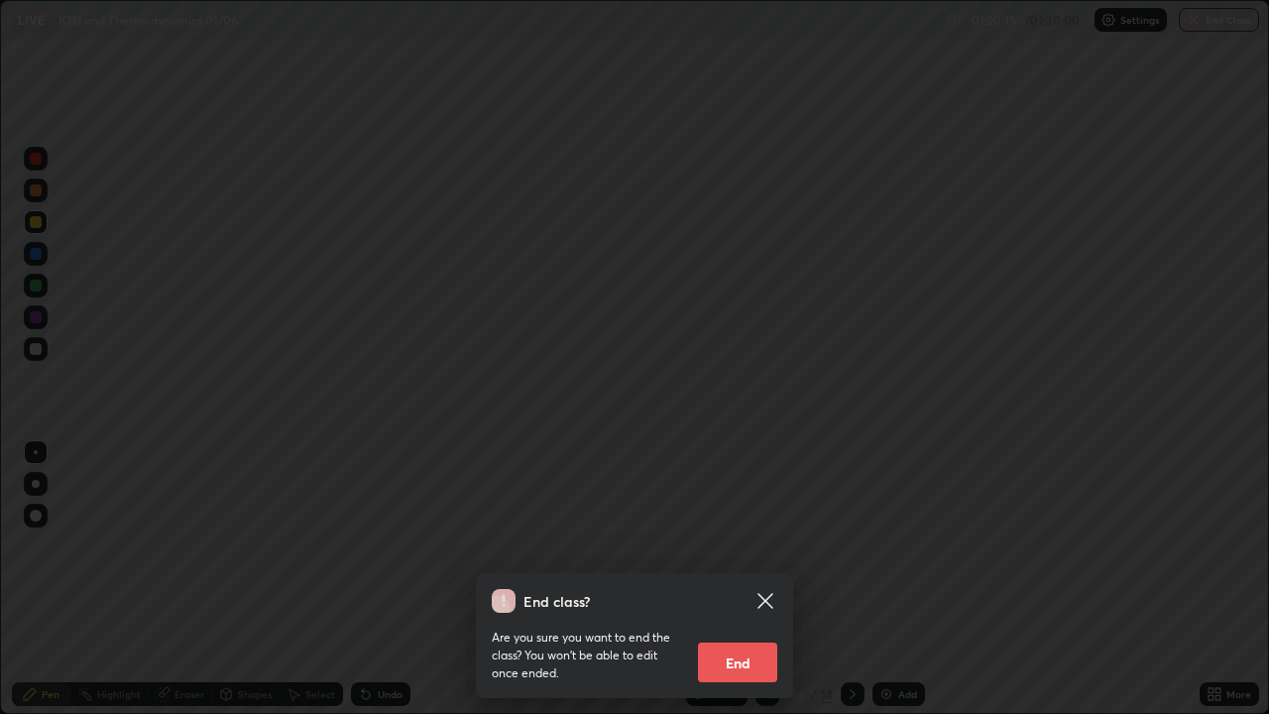
click at [761, 579] on button "End" at bounding box center [737, 663] width 79 height 40
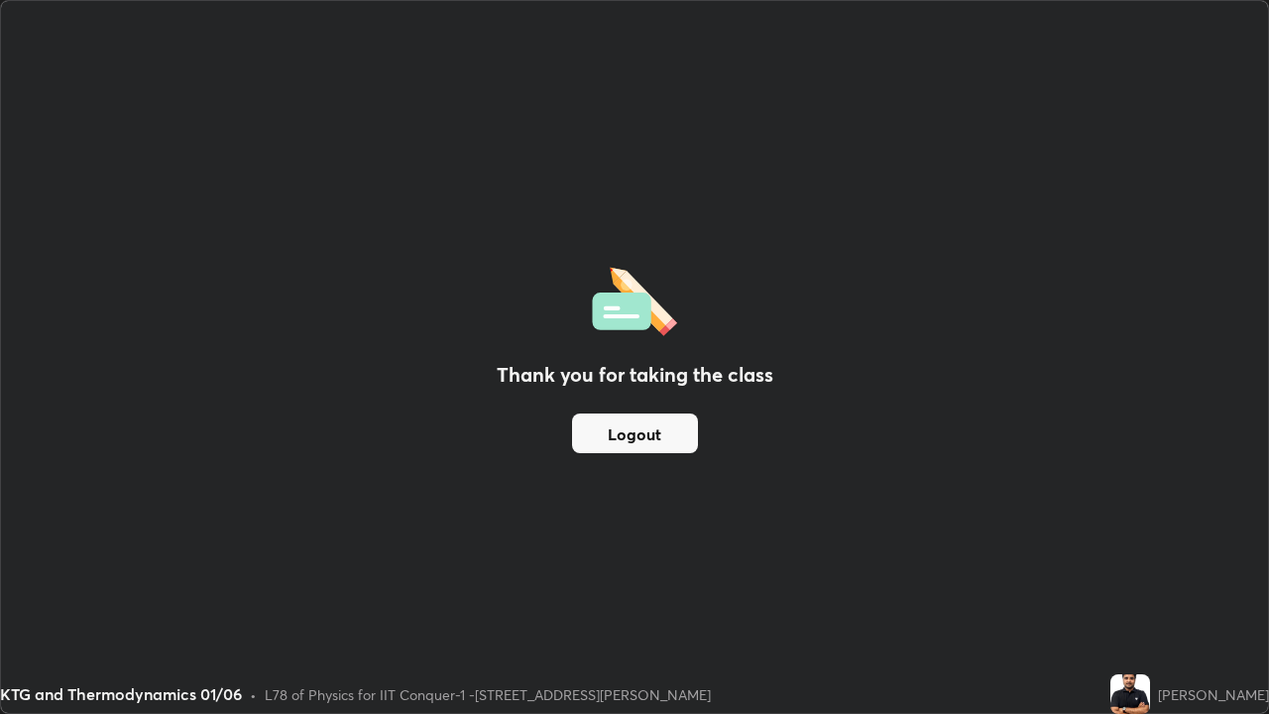
click at [679, 436] on button "Logout" at bounding box center [635, 433] width 126 height 40
